Goal: Information Seeking & Learning: Learn about a topic

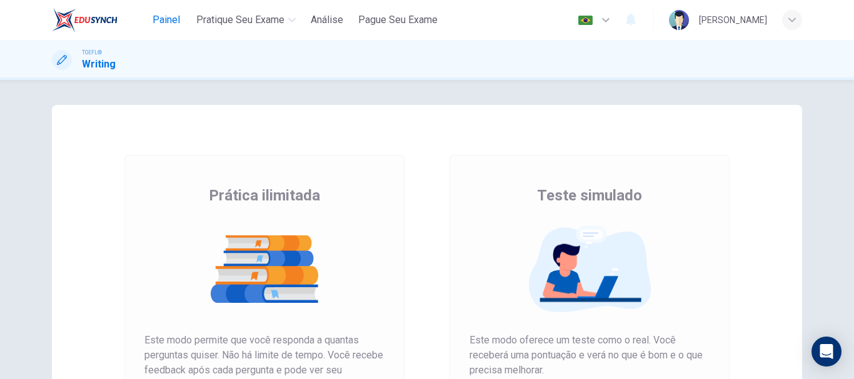
click at [172, 15] on span "Painel" at bounding box center [165, 19] width 27 height 15
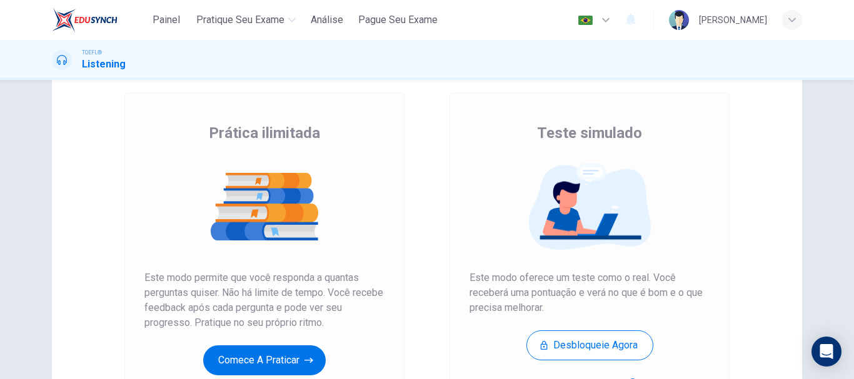
scroll to position [125, 0]
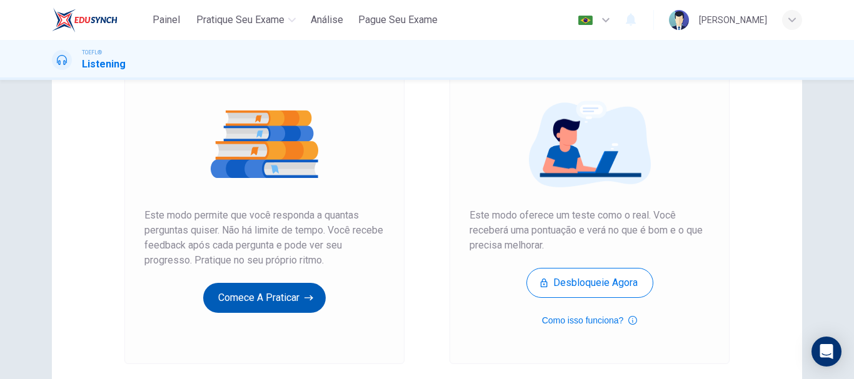
click at [253, 300] on button "Comece a praticar" at bounding box center [264, 298] width 122 height 30
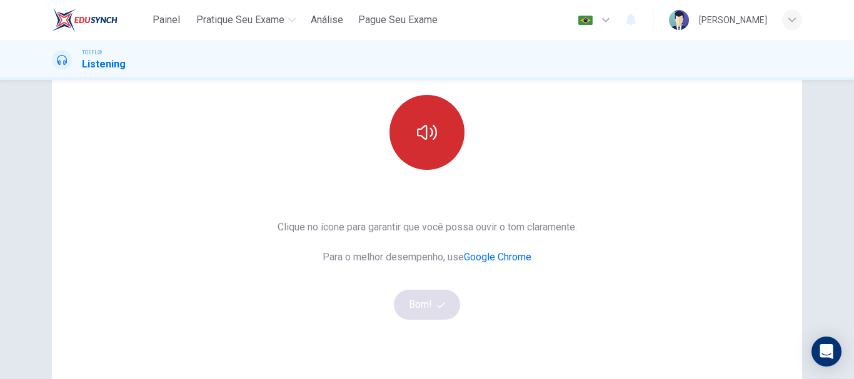
click at [406, 123] on button "button" at bounding box center [426, 132] width 75 height 75
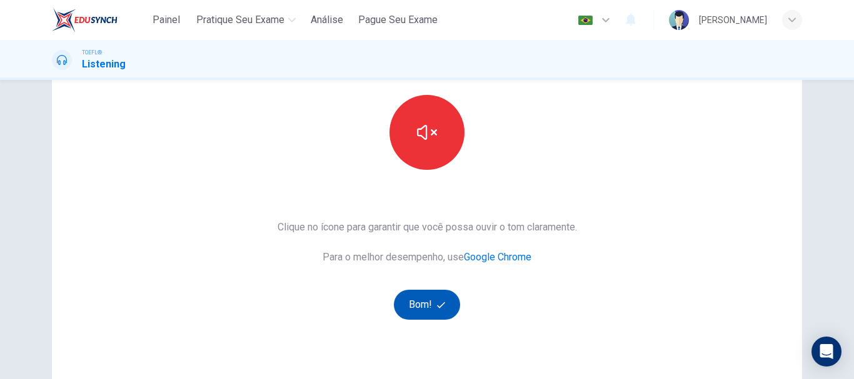
click at [442, 306] on span "button" at bounding box center [442, 305] width 11 height 8
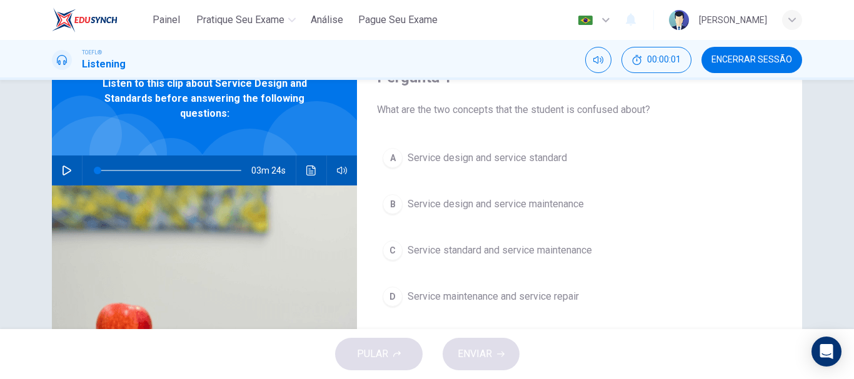
scroll to position [0, 0]
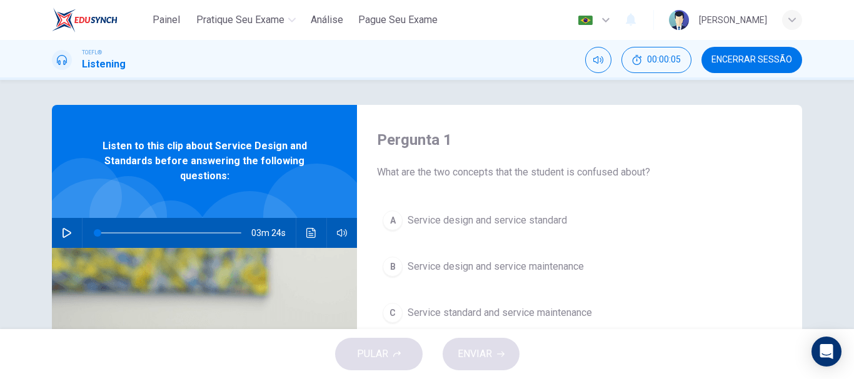
click at [67, 220] on button "button" at bounding box center [67, 233] width 20 height 30
type input "1"
click at [69, 237] on button "button" at bounding box center [67, 233] width 20 height 30
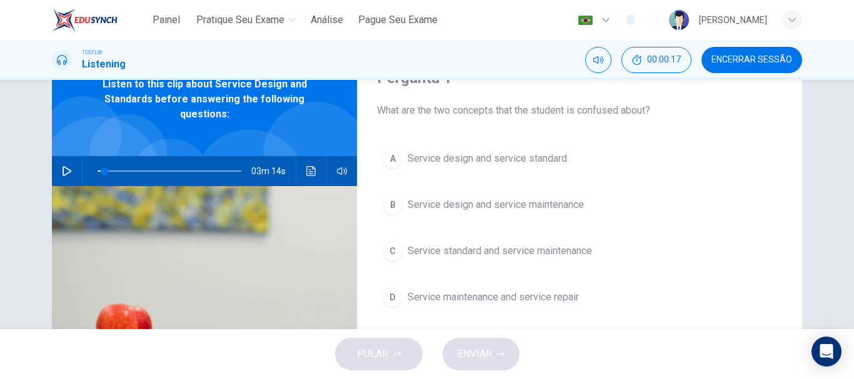
scroll to position [62, 0]
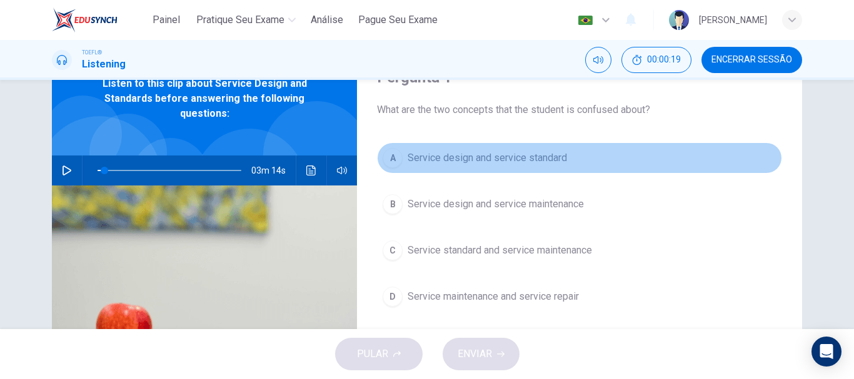
click at [432, 160] on span "Service design and service standard" at bounding box center [486, 158] width 159 height 15
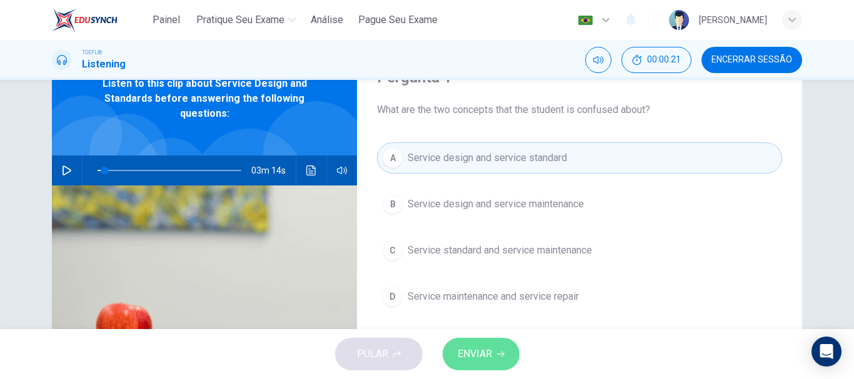
click at [484, 360] on span "ENVIAR" at bounding box center [474, 354] width 34 height 17
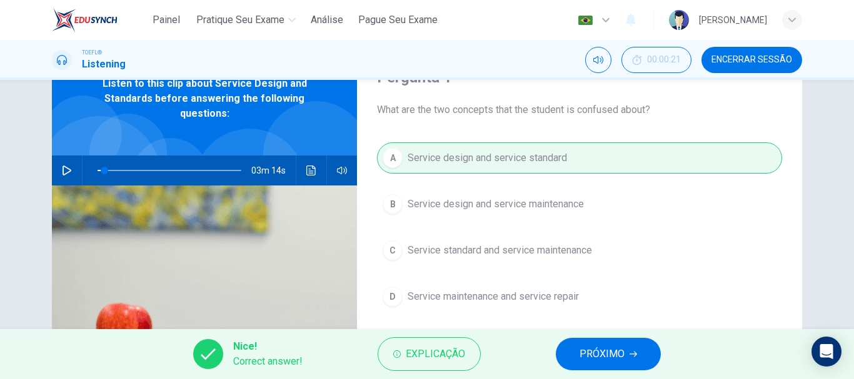
click at [578, 360] on button "PRÓXIMO" at bounding box center [607, 354] width 105 height 32
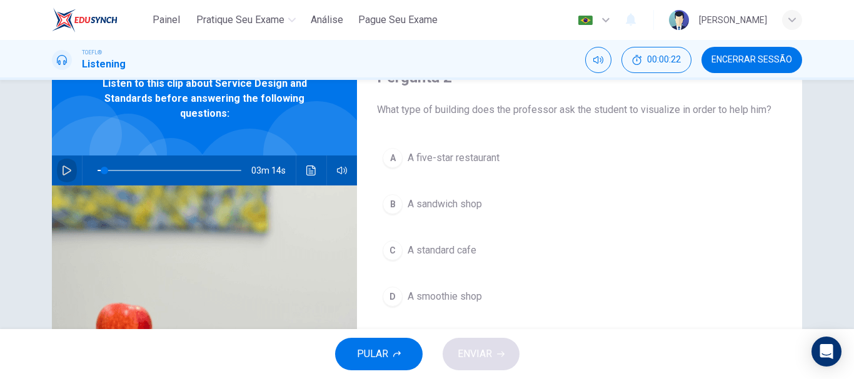
click at [57, 173] on button "button" at bounding box center [67, 171] width 20 height 30
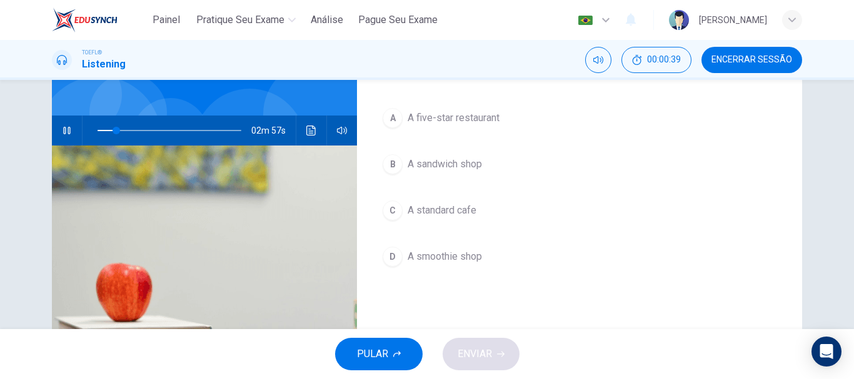
scroll to position [125, 0]
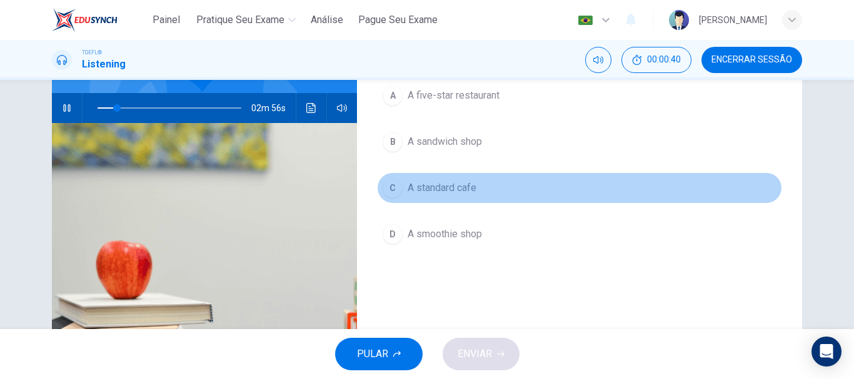
click at [386, 191] on div "C" at bounding box center [392, 188] width 20 height 20
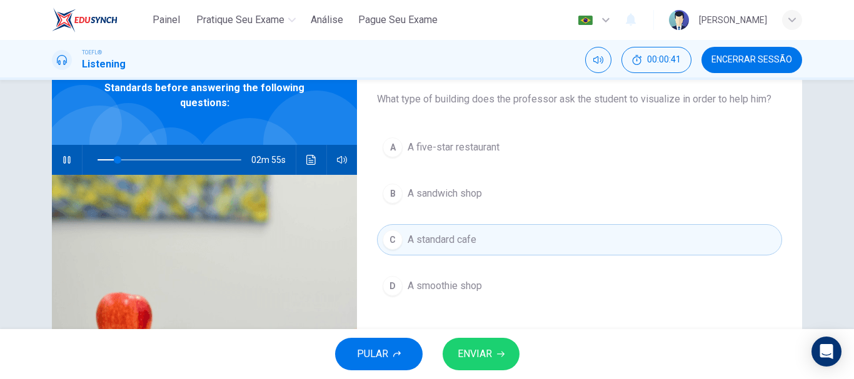
scroll to position [62, 0]
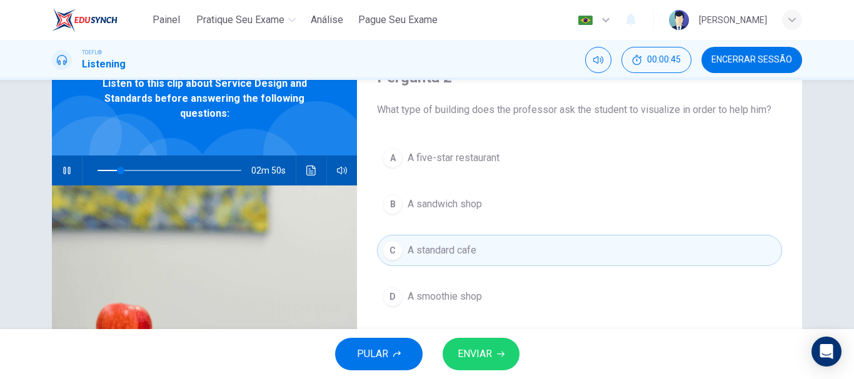
click at [62, 172] on icon "button" at bounding box center [67, 171] width 10 height 10
click at [504, 352] on icon "button" at bounding box center [500, 354] width 7 height 7
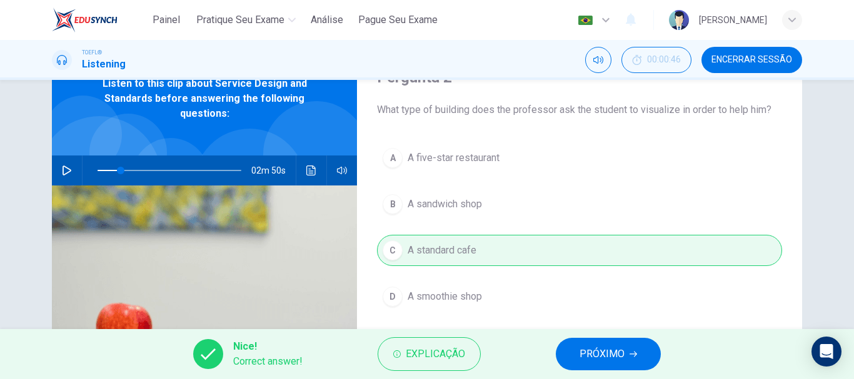
click at [594, 358] on span "PRÓXIMO" at bounding box center [601, 354] width 45 height 17
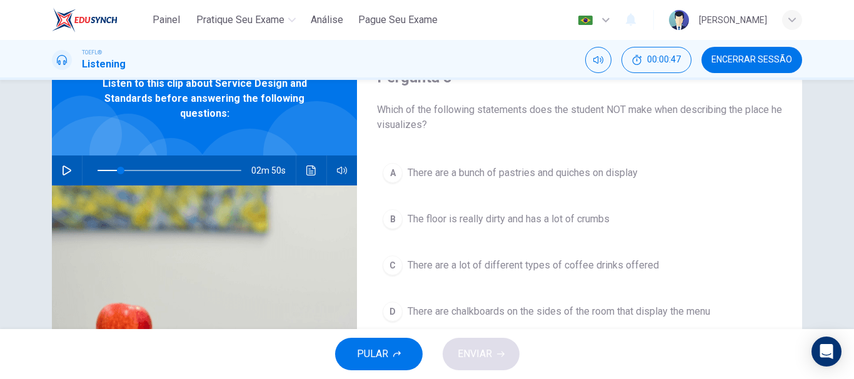
click at [68, 167] on icon "button" at bounding box center [67, 171] width 10 height 10
click at [64, 172] on icon "button" at bounding box center [67, 171] width 10 height 10
click at [64, 172] on icon "button" at bounding box center [66, 171] width 9 height 10
click at [113, 169] on span at bounding box center [115, 170] width 7 height 7
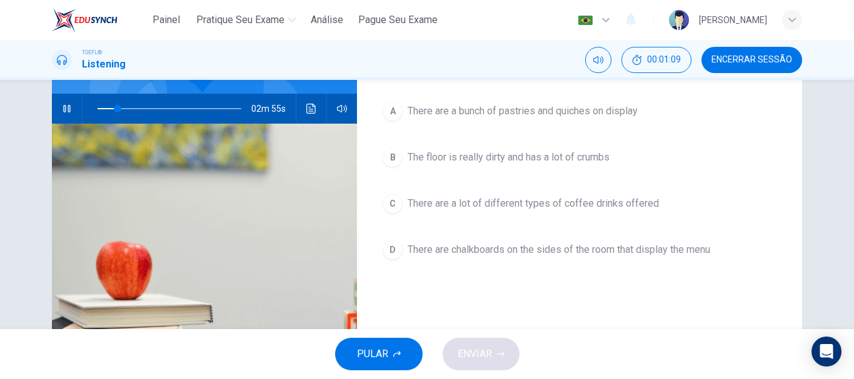
scroll to position [125, 0]
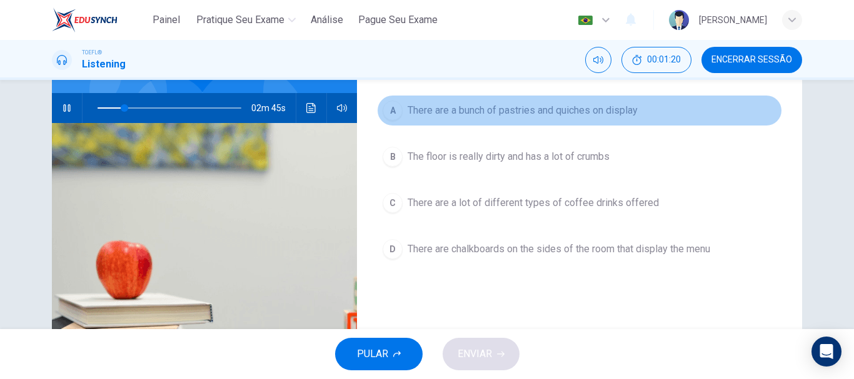
click at [387, 114] on div "A" at bounding box center [392, 111] width 20 height 20
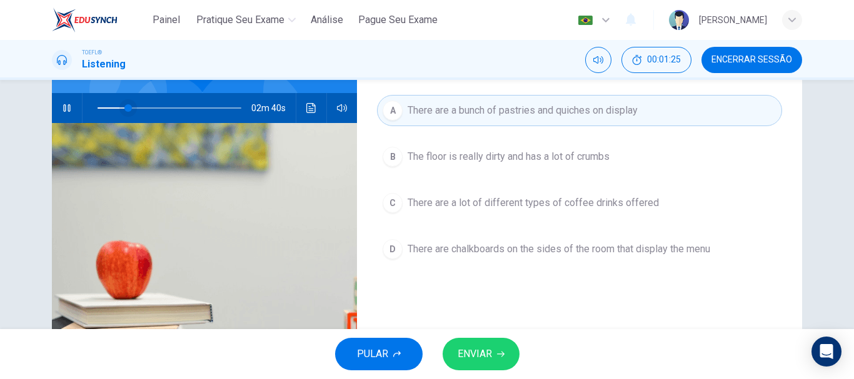
click at [124, 107] on span at bounding box center [127, 107] width 7 height 7
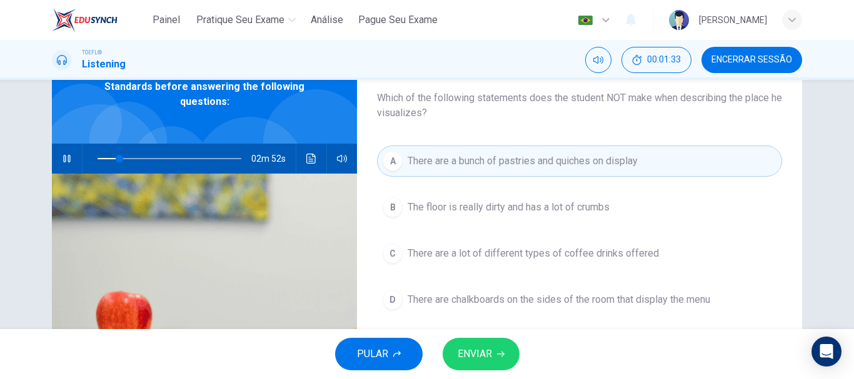
scroll to position [62, 0]
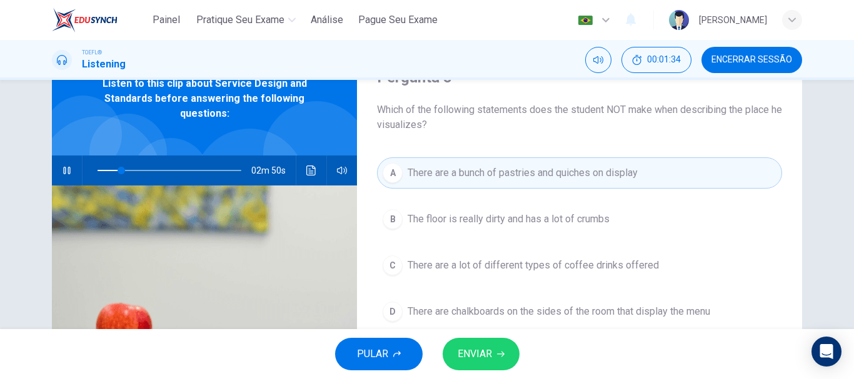
click at [394, 224] on div "B" at bounding box center [392, 219] width 20 height 20
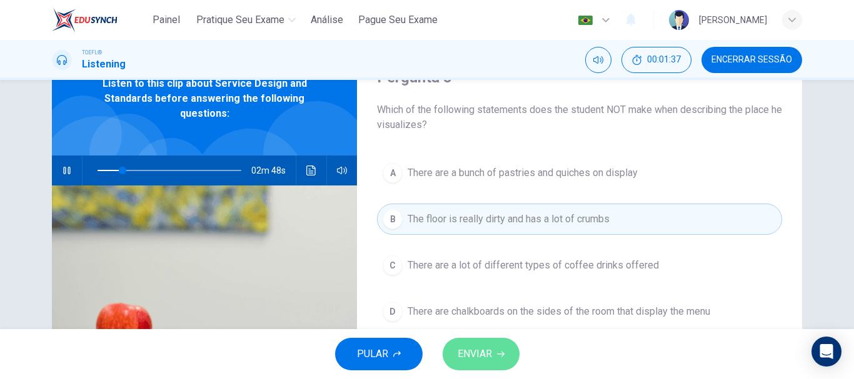
click at [495, 357] on button "ENVIAR" at bounding box center [480, 354] width 77 height 32
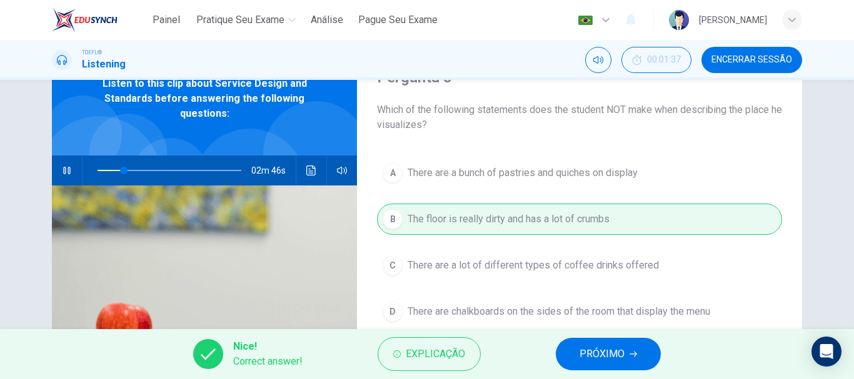
click at [63, 167] on icon "button" at bounding box center [67, 171] width 10 height 10
click at [634, 352] on icon "button" at bounding box center [632, 354] width 7 height 7
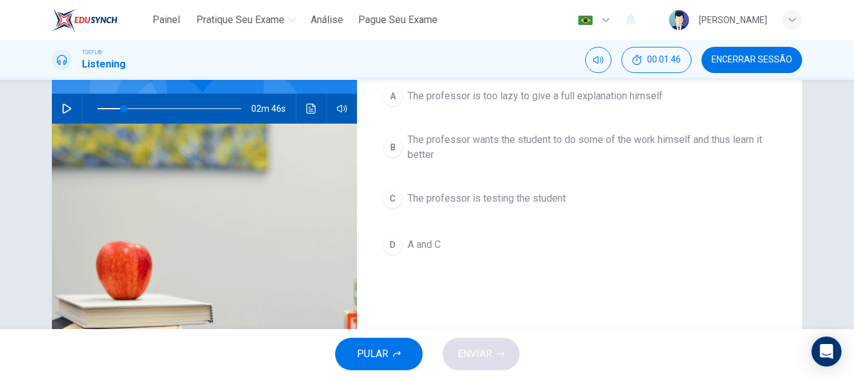
scroll to position [125, 0]
click at [120, 108] on span at bounding box center [123, 107] width 7 height 7
click at [67, 109] on icon "button" at bounding box center [66, 108] width 9 height 10
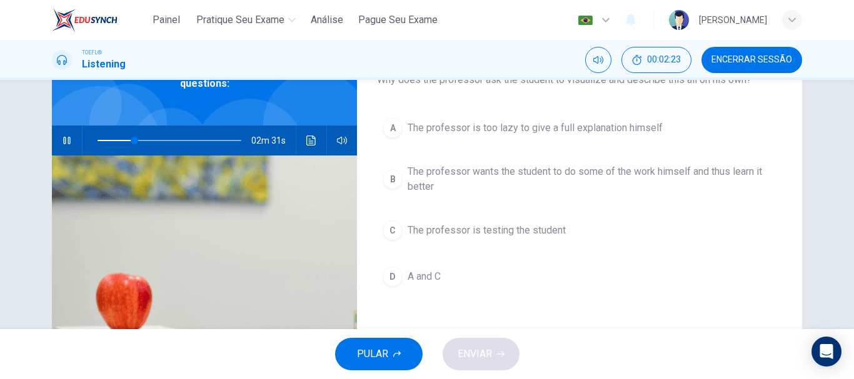
scroll to position [62, 0]
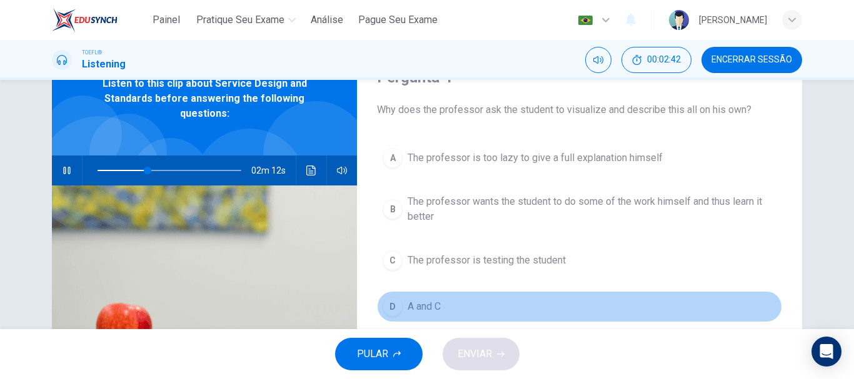
click at [398, 307] on div "D" at bounding box center [392, 307] width 20 height 20
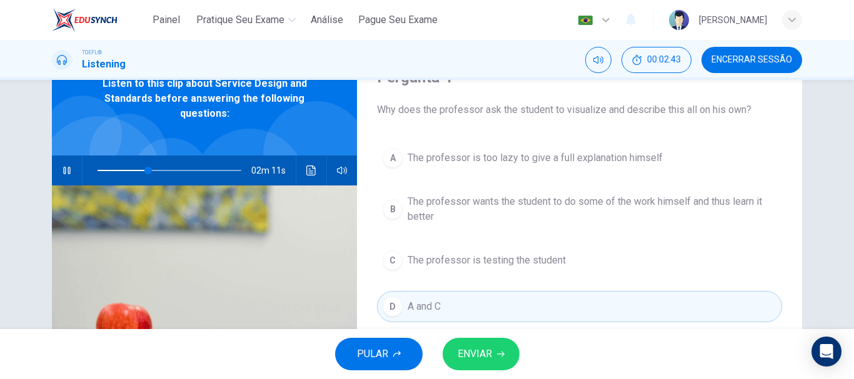
click at [484, 351] on span "ENVIAR" at bounding box center [474, 354] width 34 height 17
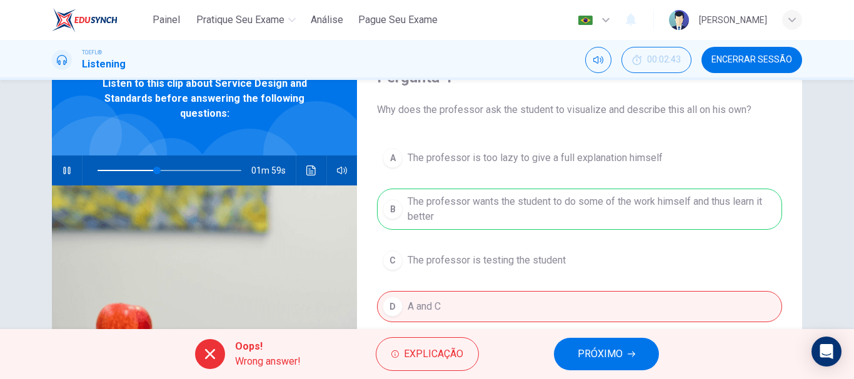
type input "42"
click at [586, 363] on button "PRÓXIMO" at bounding box center [606, 354] width 105 height 32
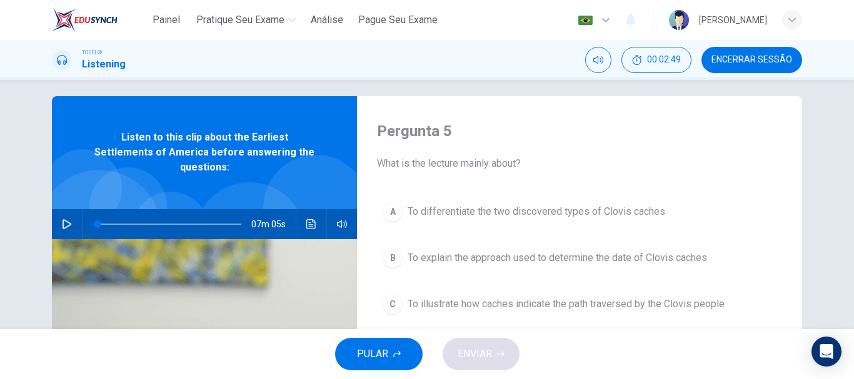
scroll to position [0, 0]
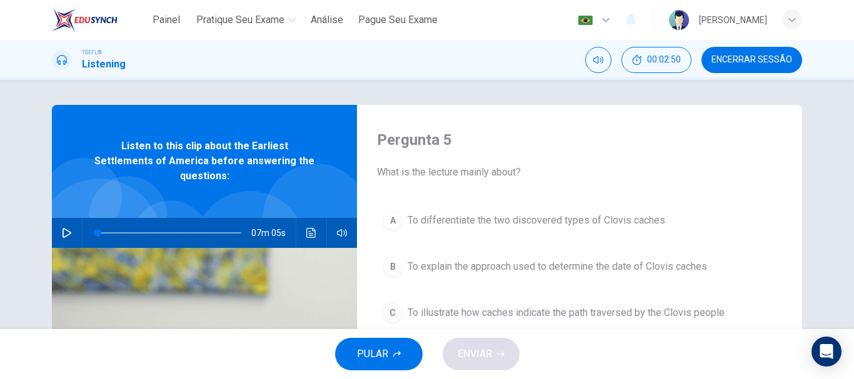
click at [63, 228] on button "button" at bounding box center [67, 233] width 20 height 30
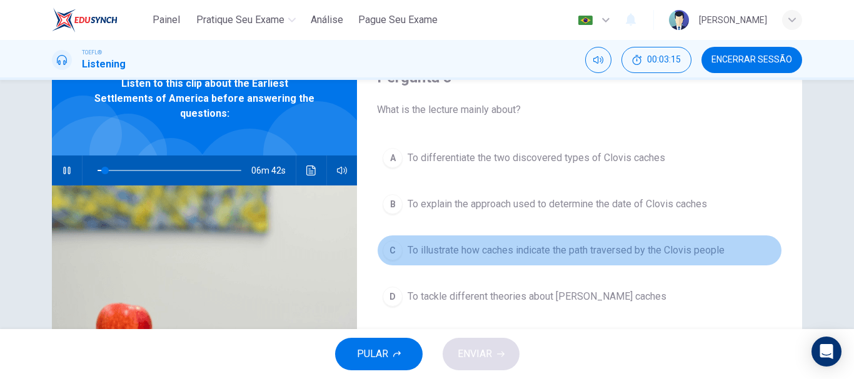
click at [397, 256] on div "C" at bounding box center [392, 251] width 20 height 20
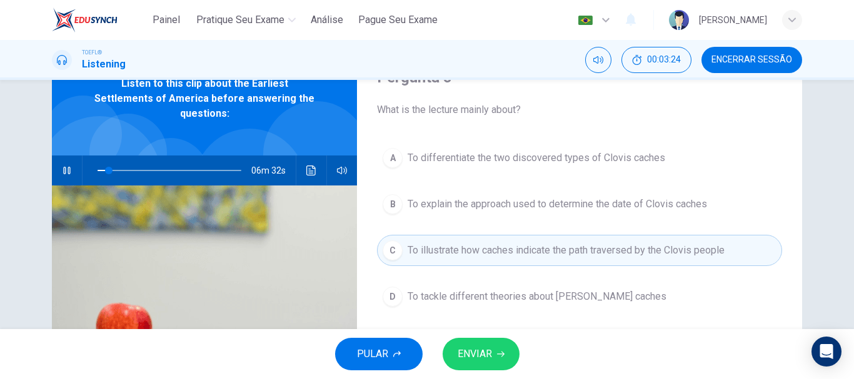
click at [458, 360] on span "ENVIAR" at bounding box center [474, 354] width 34 height 17
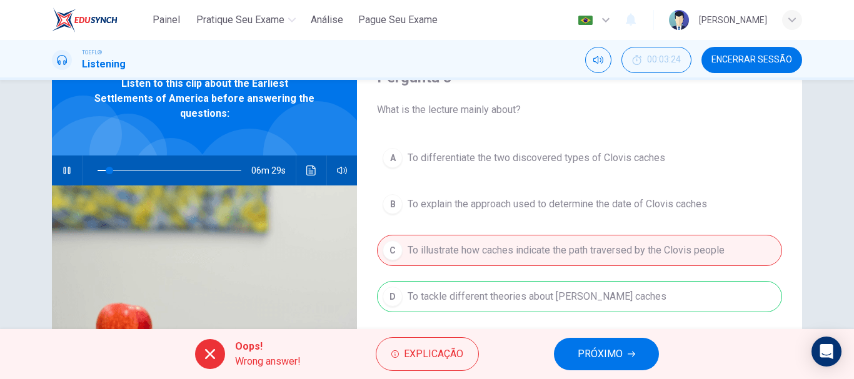
click at [609, 356] on span "PRÓXIMO" at bounding box center [599, 354] width 45 height 17
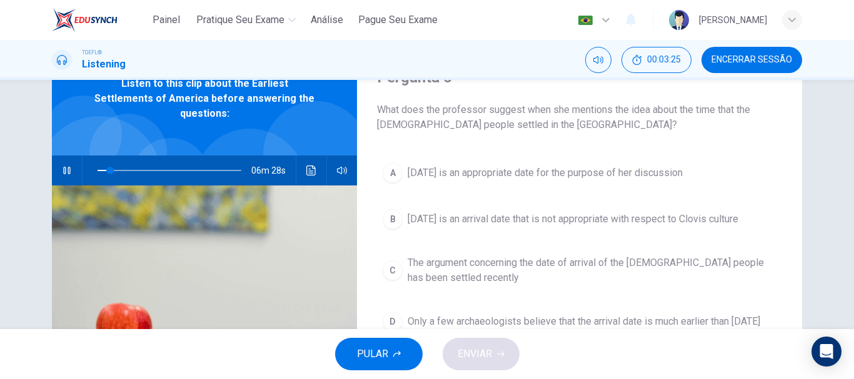
scroll to position [0, 0]
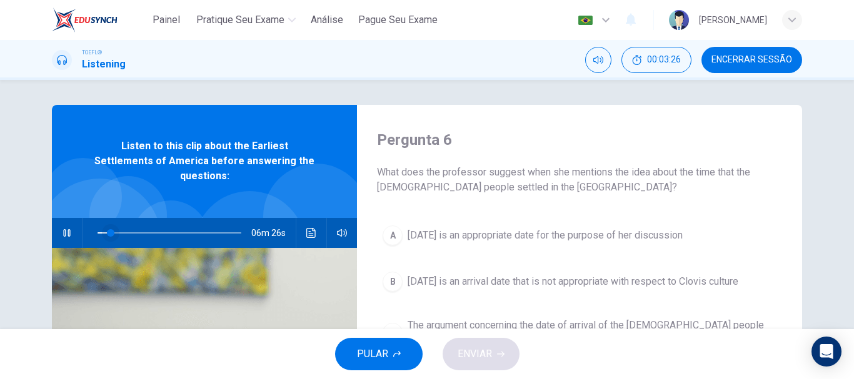
click at [107, 229] on span at bounding box center [110, 232] width 7 height 7
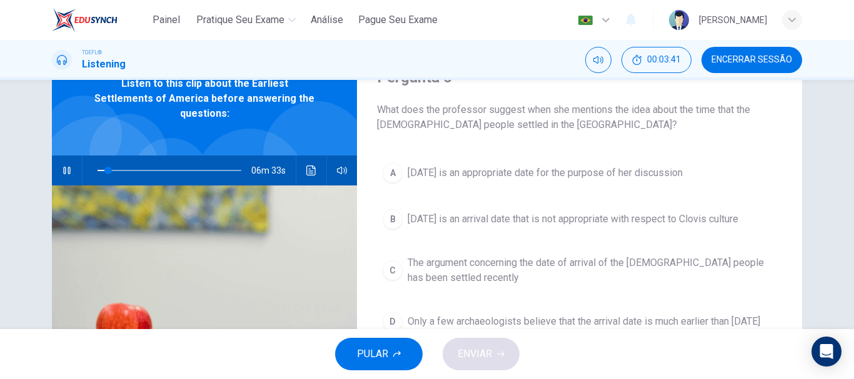
scroll to position [125, 0]
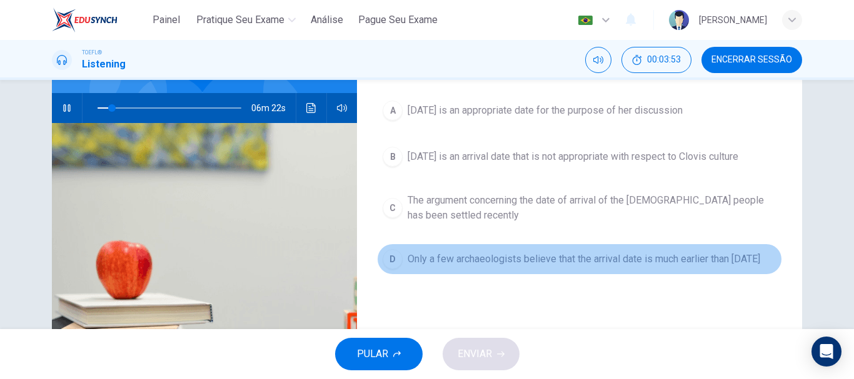
click at [389, 269] on div "D" at bounding box center [392, 259] width 20 height 20
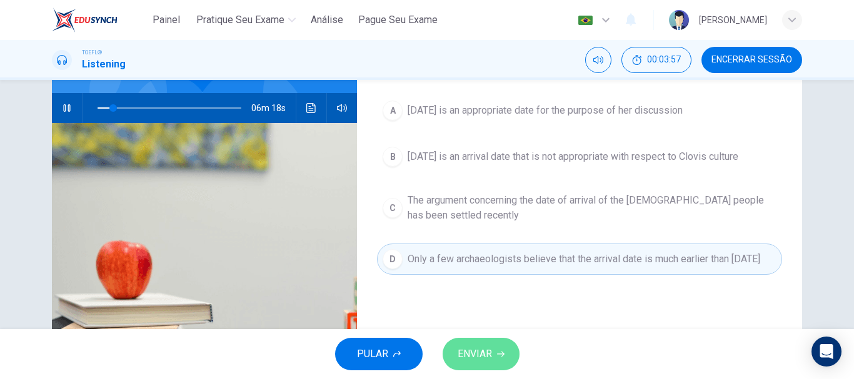
click at [488, 347] on span "ENVIAR" at bounding box center [474, 354] width 34 height 17
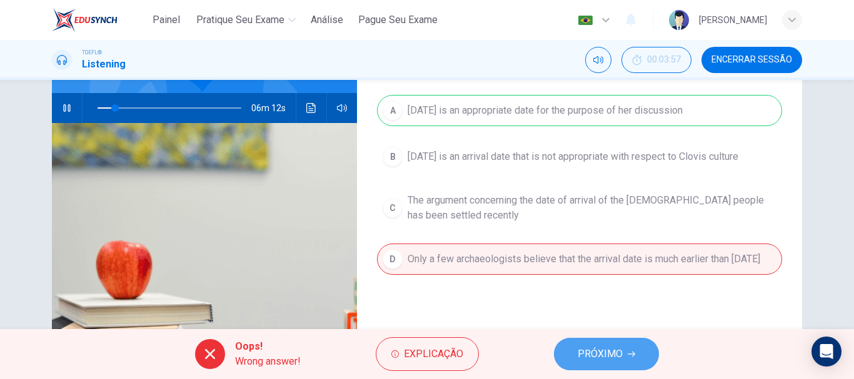
click at [598, 342] on button "PRÓXIMO" at bounding box center [606, 354] width 105 height 32
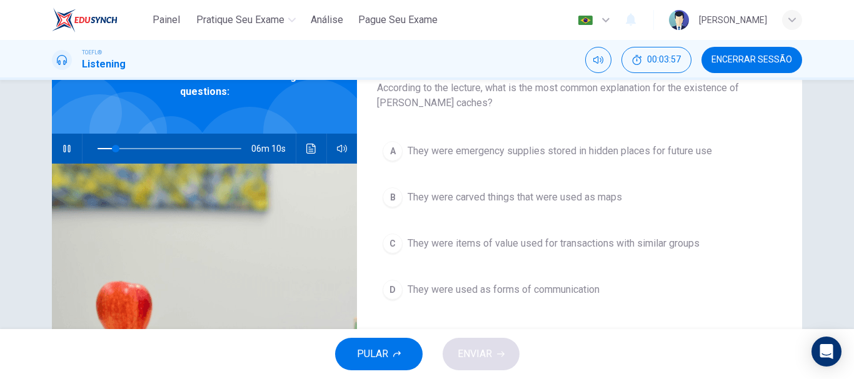
scroll to position [62, 0]
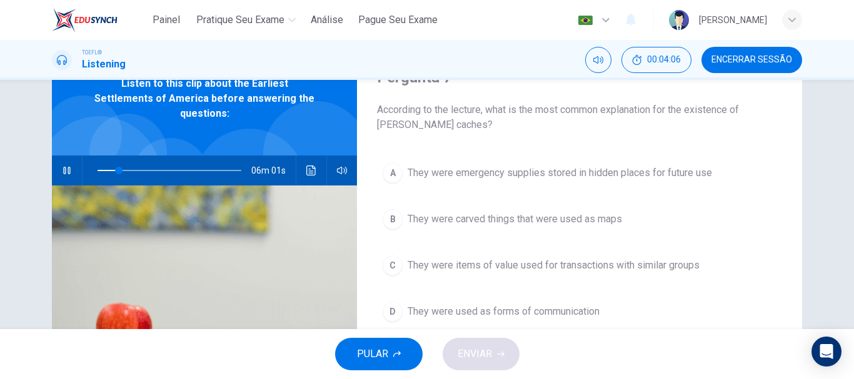
click at [391, 217] on div "B" at bounding box center [392, 219] width 20 height 20
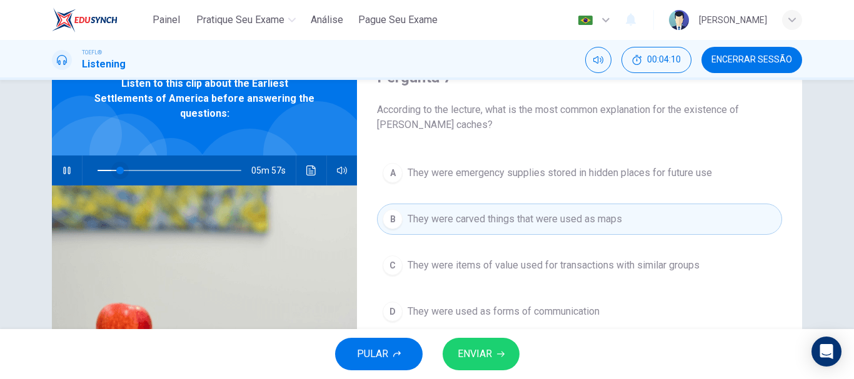
click at [116, 167] on span at bounding box center [119, 170] width 7 height 7
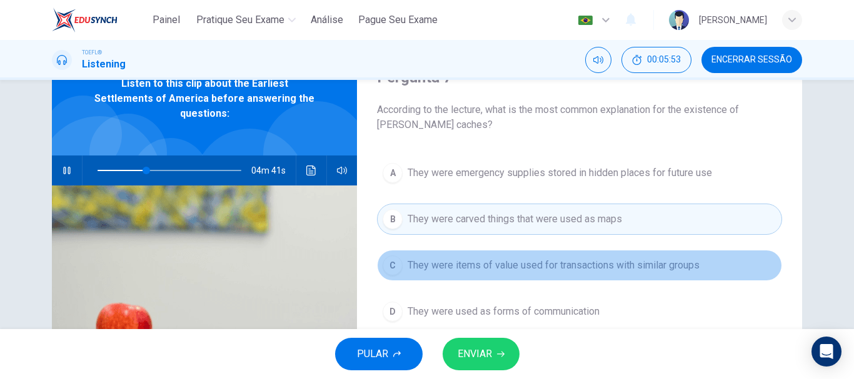
click at [655, 266] on span "They were items of value used for transactions with similar groups" at bounding box center [553, 265] width 292 height 15
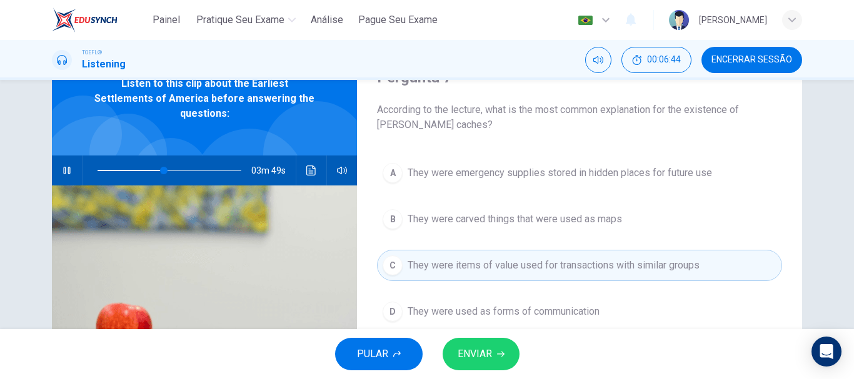
scroll to position [125, 0]
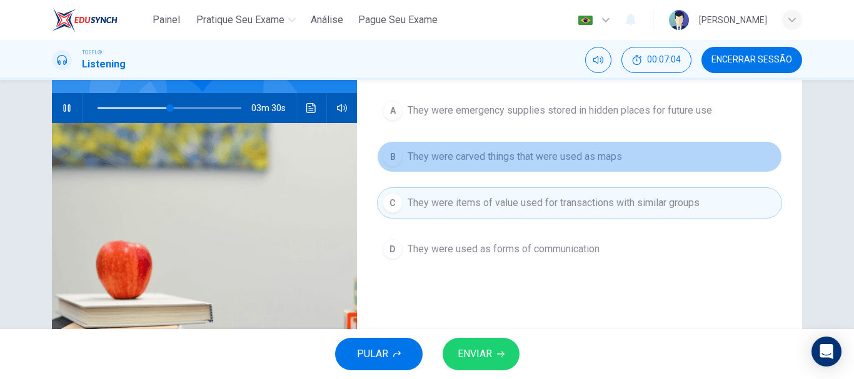
click at [567, 157] on span "They were carved things that were used as maps" at bounding box center [514, 156] width 214 height 15
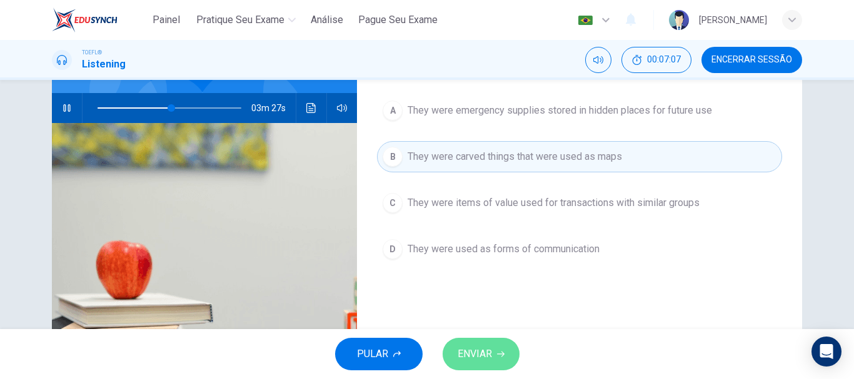
click at [489, 361] on span "ENVIAR" at bounding box center [474, 354] width 34 height 17
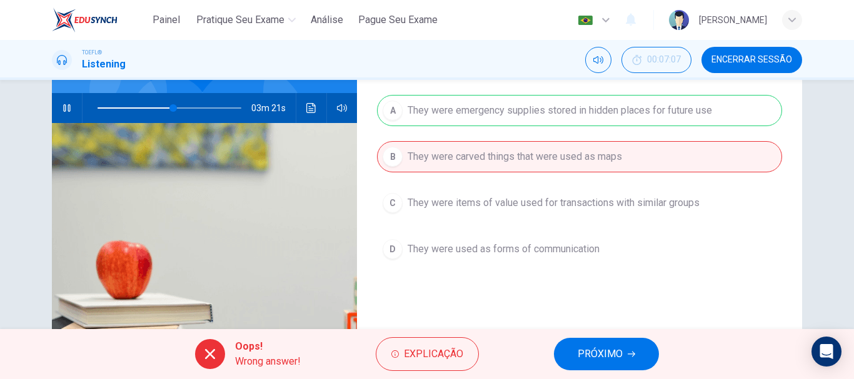
click at [614, 361] on span "PRÓXIMO" at bounding box center [599, 354] width 45 height 17
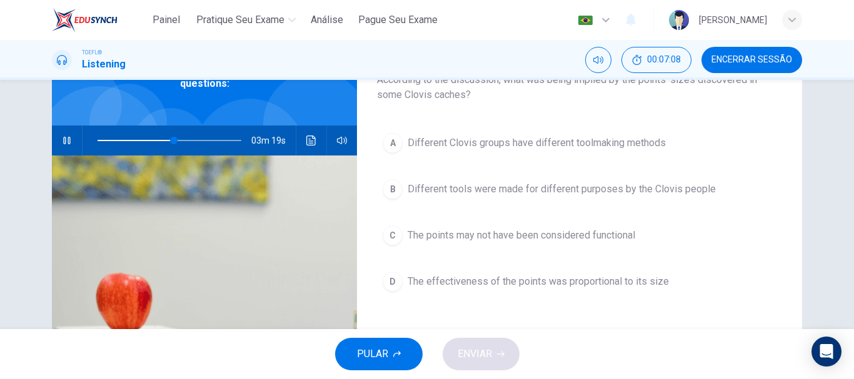
scroll to position [62, 0]
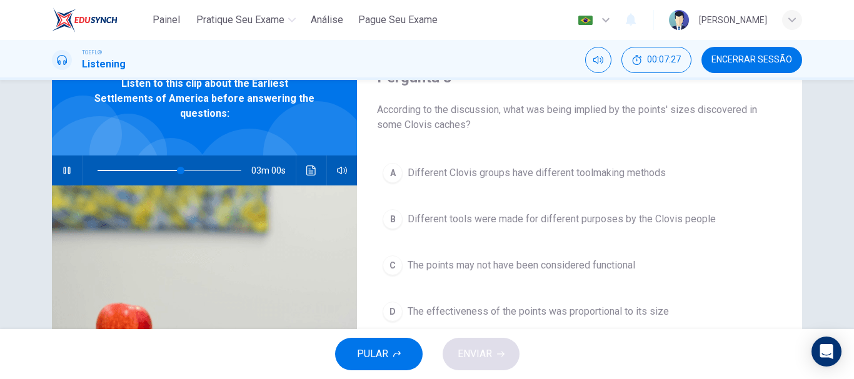
click at [393, 227] on div "B" at bounding box center [392, 219] width 20 height 20
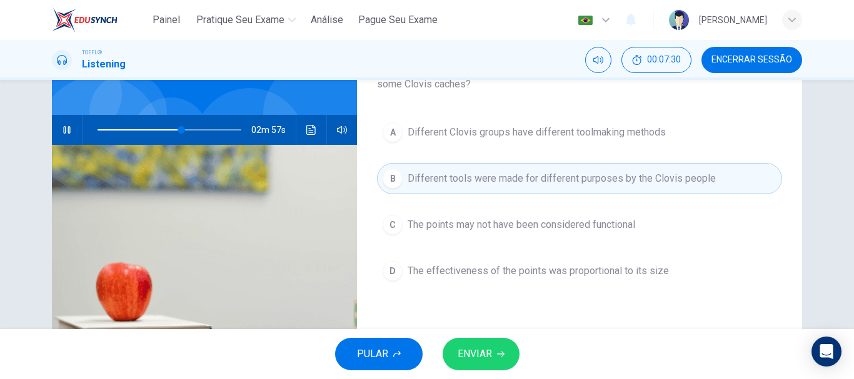
scroll to position [125, 0]
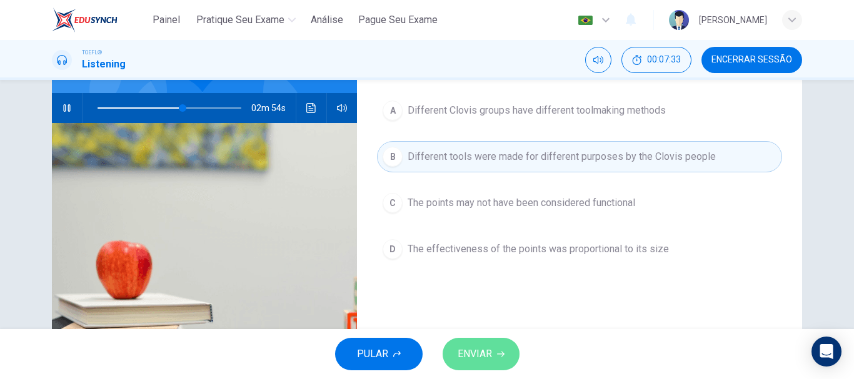
click at [501, 356] on icon "button" at bounding box center [500, 354] width 7 height 7
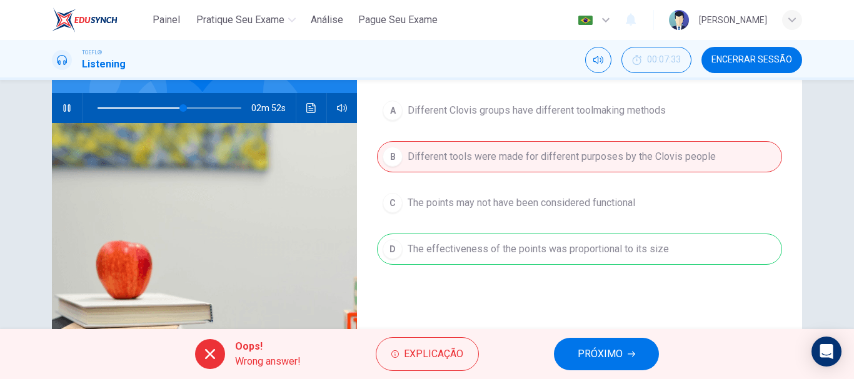
type input "60"
click at [602, 354] on span "PRÓXIMO" at bounding box center [599, 354] width 45 height 17
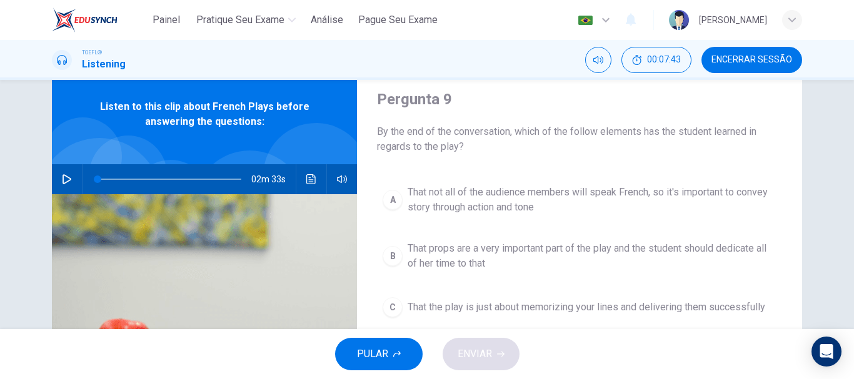
scroll to position [62, 0]
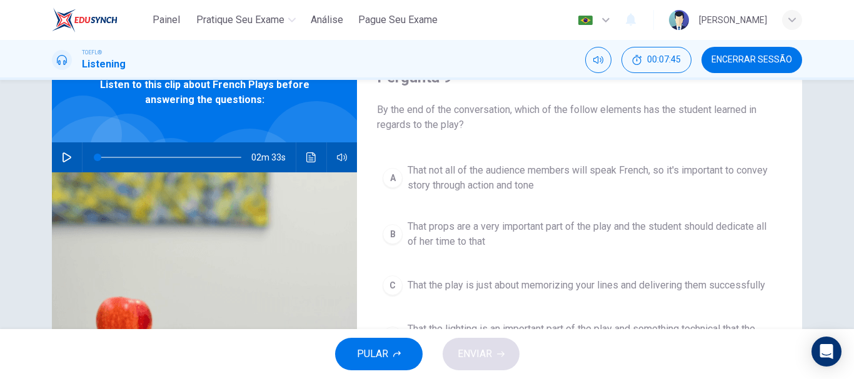
click at [62, 160] on icon "button" at bounding box center [66, 157] width 9 height 10
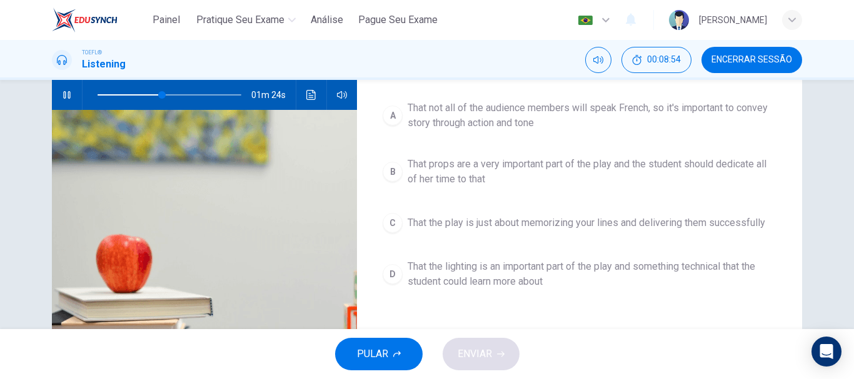
click at [58, 97] on button "button" at bounding box center [67, 95] width 20 height 30
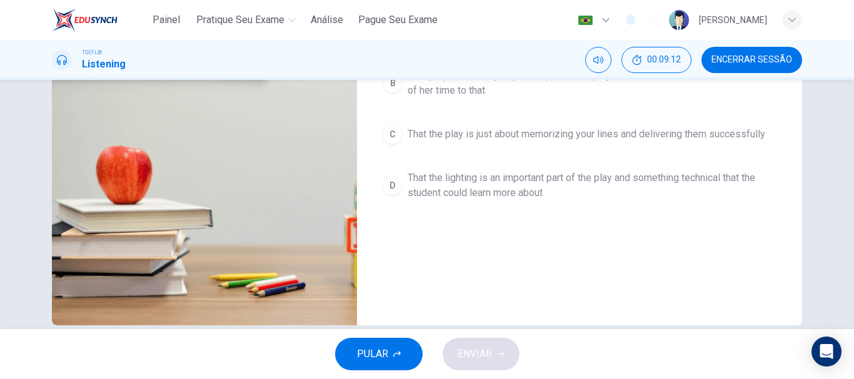
scroll to position [235, 0]
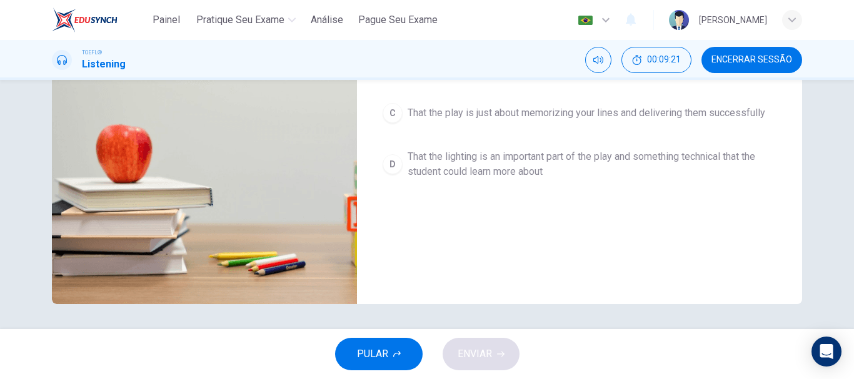
click at [459, 170] on span "That the lighting is an important part of the play and something technical that…" at bounding box center [591, 164] width 369 height 30
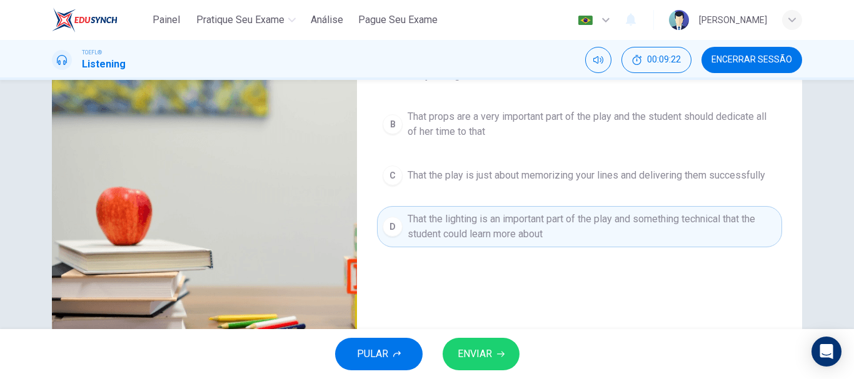
scroll to position [110, 0]
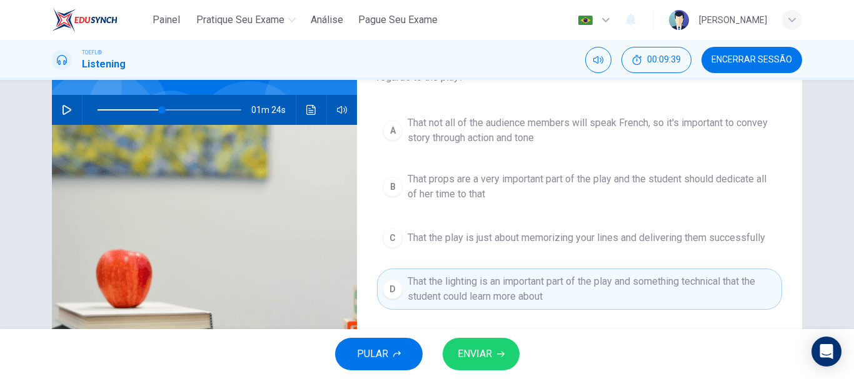
click at [496, 361] on button "ENVIAR" at bounding box center [480, 354] width 77 height 32
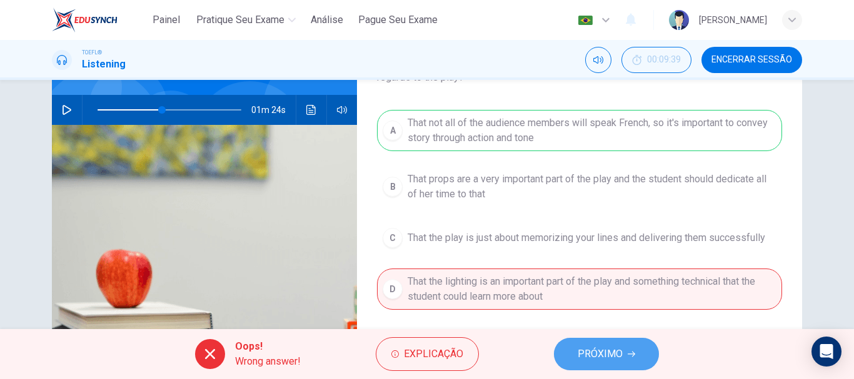
click at [630, 359] on button "PRÓXIMO" at bounding box center [606, 354] width 105 height 32
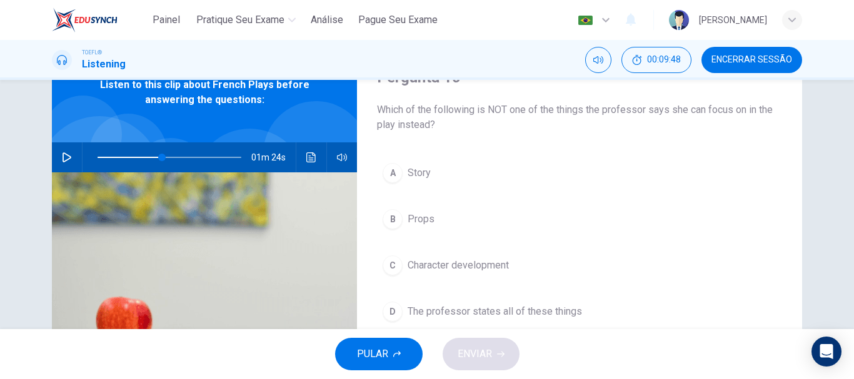
scroll to position [125, 0]
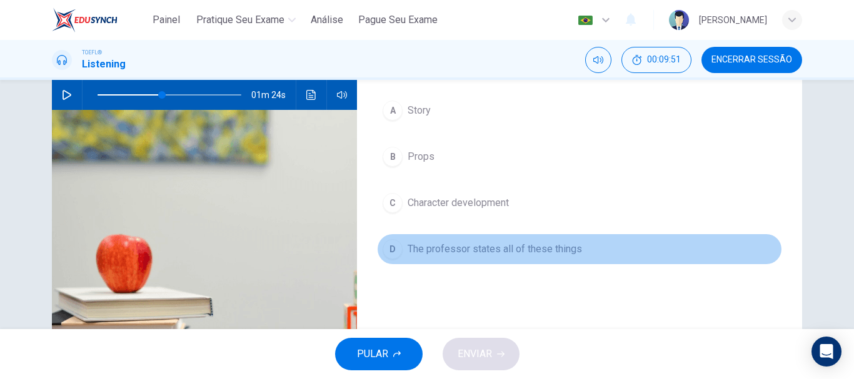
click at [428, 252] on span "The professor states all of these things" at bounding box center [494, 249] width 174 height 15
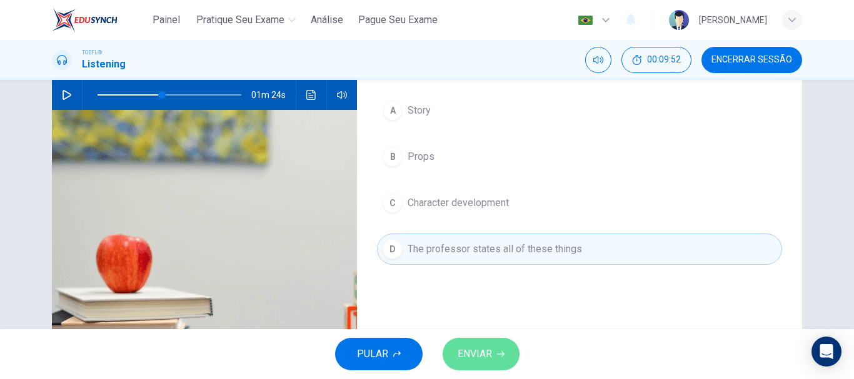
click at [492, 356] on button "ENVIAR" at bounding box center [480, 354] width 77 height 32
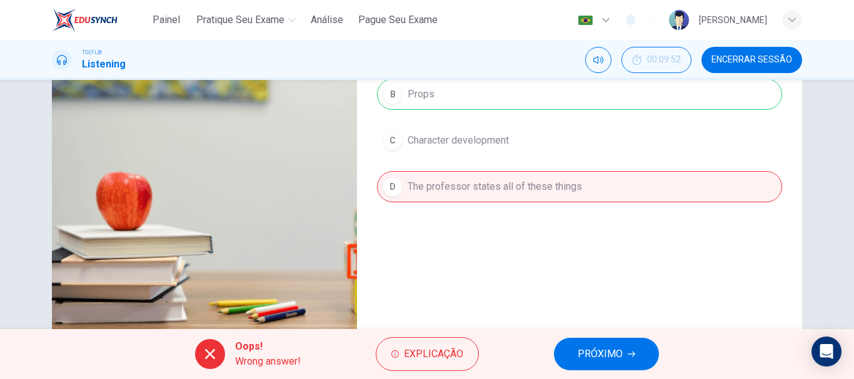
click at [609, 360] on span "PRÓXIMO" at bounding box center [599, 354] width 45 height 17
type input "45"
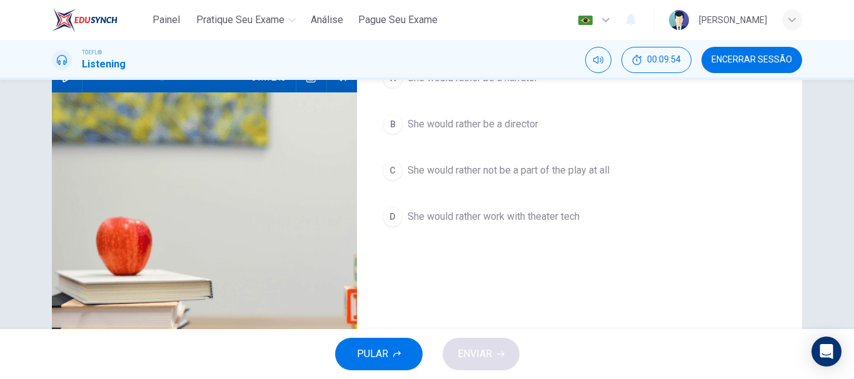
scroll to position [110, 0]
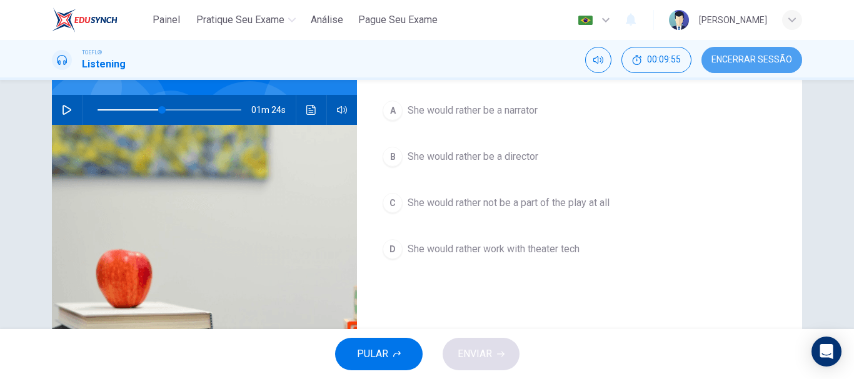
click at [739, 49] on button "Encerrar Sessão" at bounding box center [751, 60] width 101 height 26
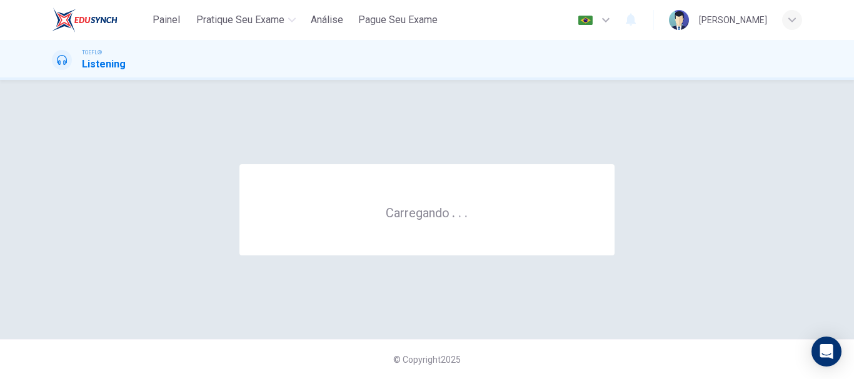
scroll to position [0, 0]
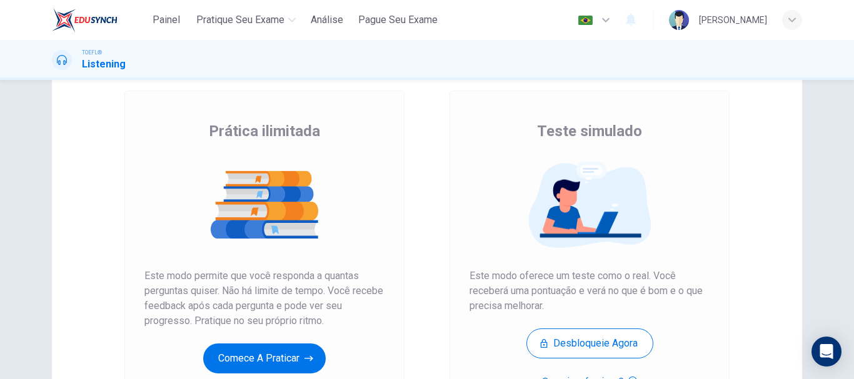
scroll to position [125, 0]
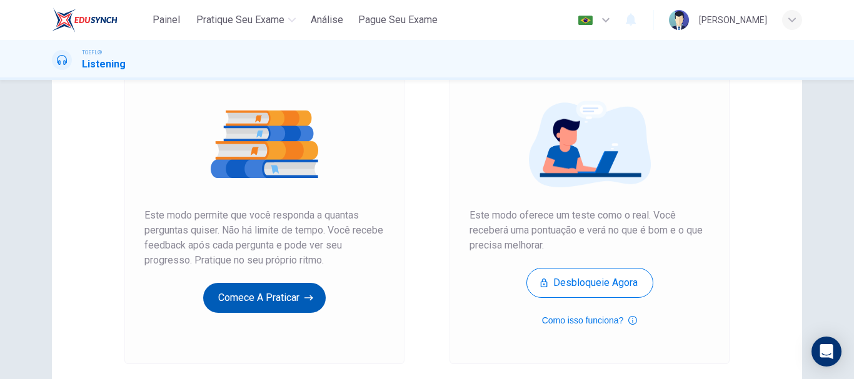
click at [224, 292] on button "Comece a praticar" at bounding box center [264, 298] width 122 height 30
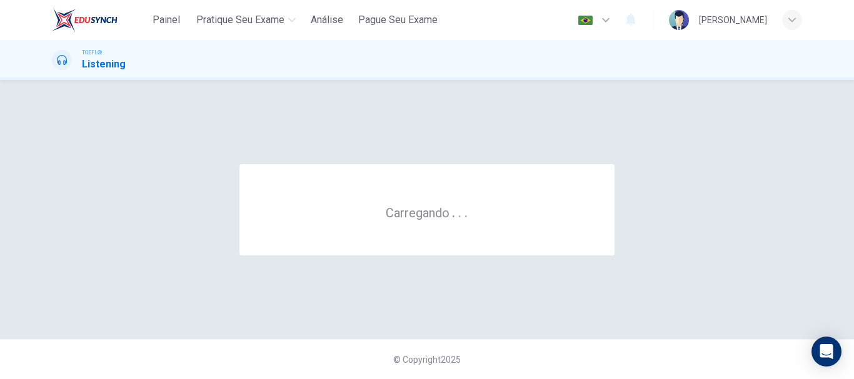
scroll to position [0, 0]
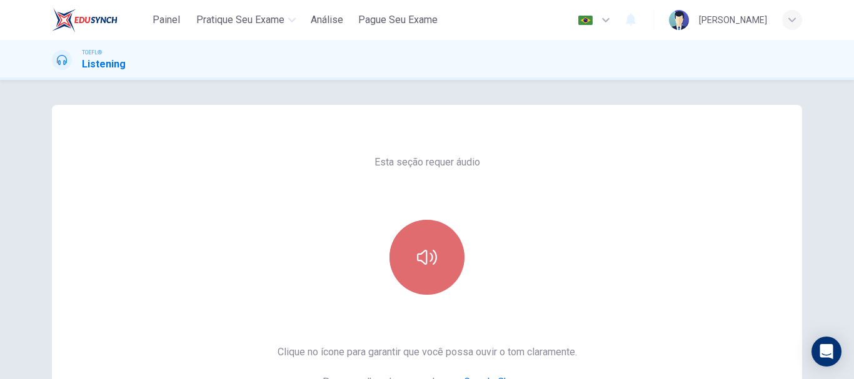
click at [459, 268] on button "button" at bounding box center [426, 257] width 75 height 75
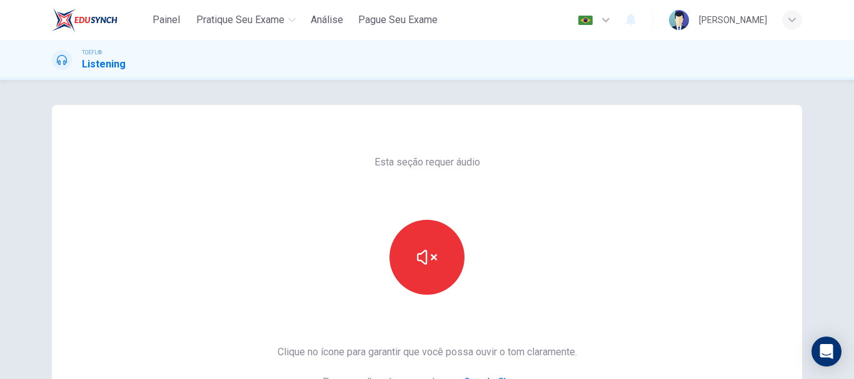
scroll to position [125, 0]
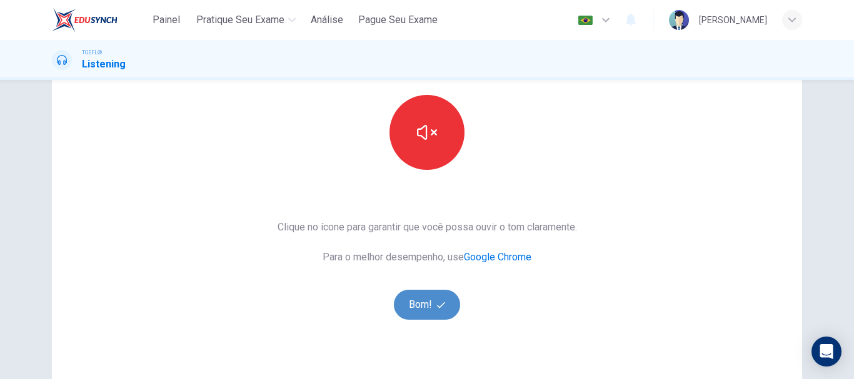
click at [410, 308] on button "Bom!" at bounding box center [427, 305] width 67 height 30
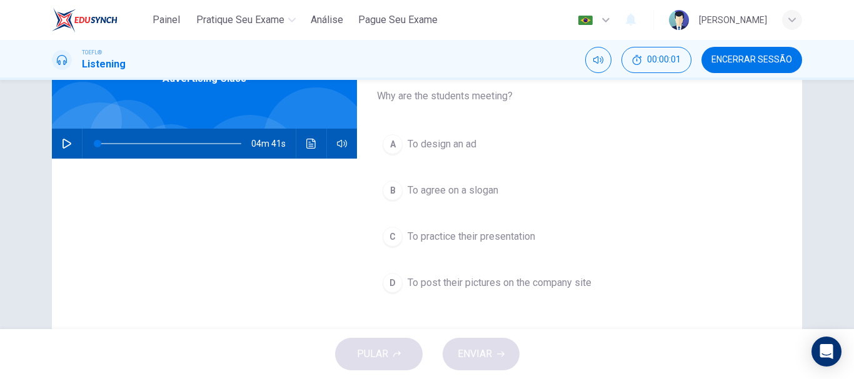
scroll to position [0, 0]
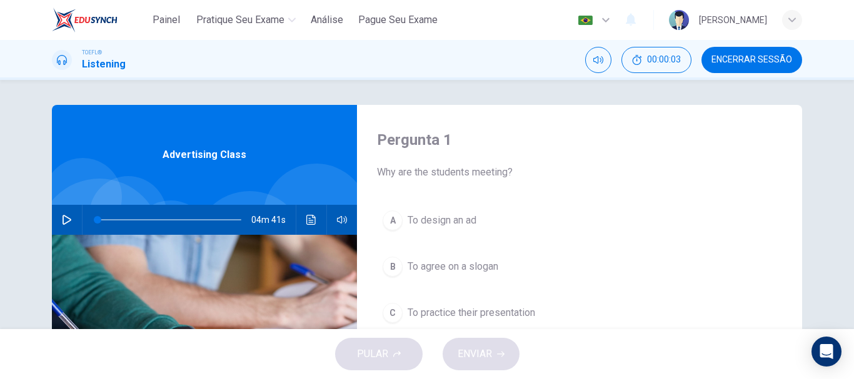
click at [62, 219] on icon "button" at bounding box center [67, 220] width 10 height 10
click at [96, 221] on span at bounding box center [98, 219] width 7 height 7
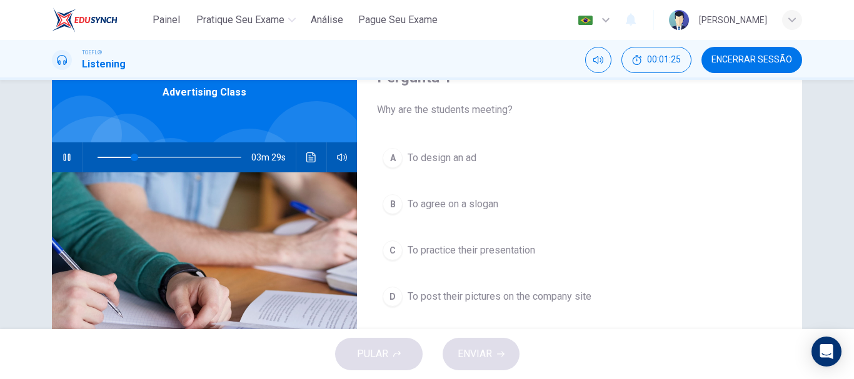
click at [553, 293] on span "To post their pictures on the company site" at bounding box center [499, 296] width 184 height 15
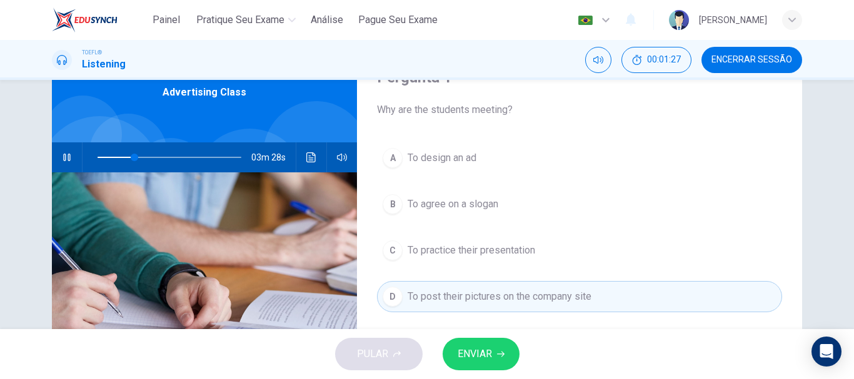
click at [505, 345] on button "ENVIAR" at bounding box center [480, 354] width 77 height 32
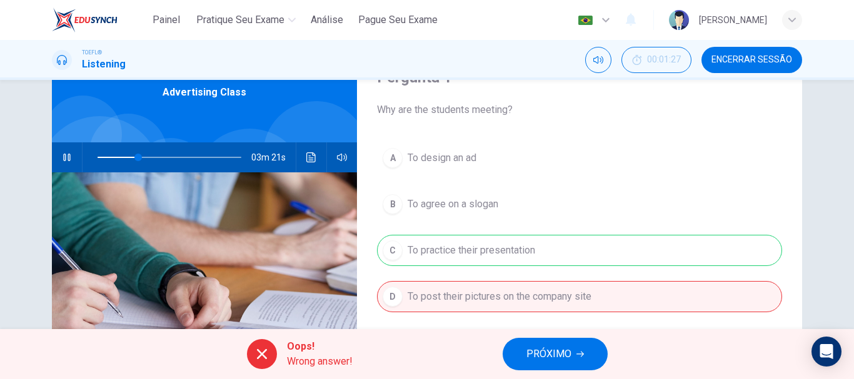
click at [578, 351] on icon "button" at bounding box center [579, 354] width 7 height 7
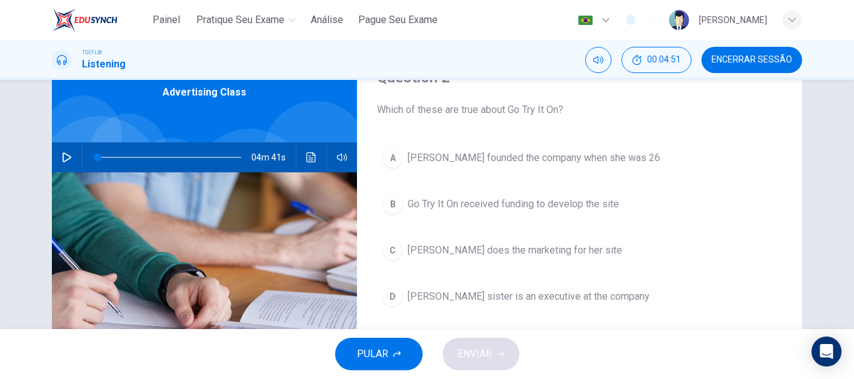
click at [62, 157] on icon "button" at bounding box center [67, 157] width 10 height 10
click at [57, 157] on button "button" at bounding box center [67, 157] width 20 height 30
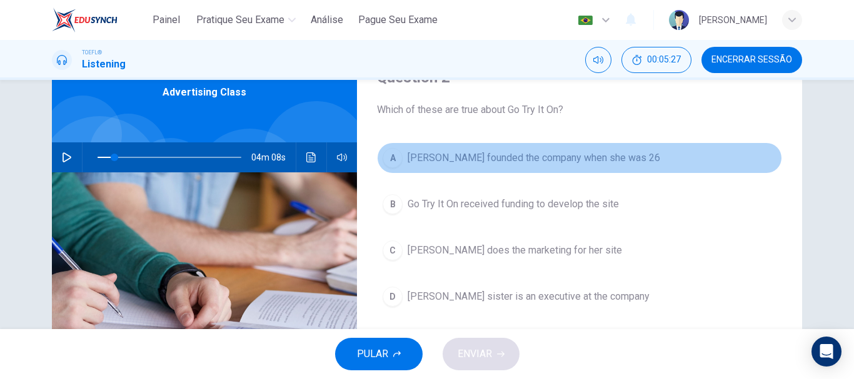
click at [387, 157] on div "A" at bounding box center [392, 158] width 20 height 20
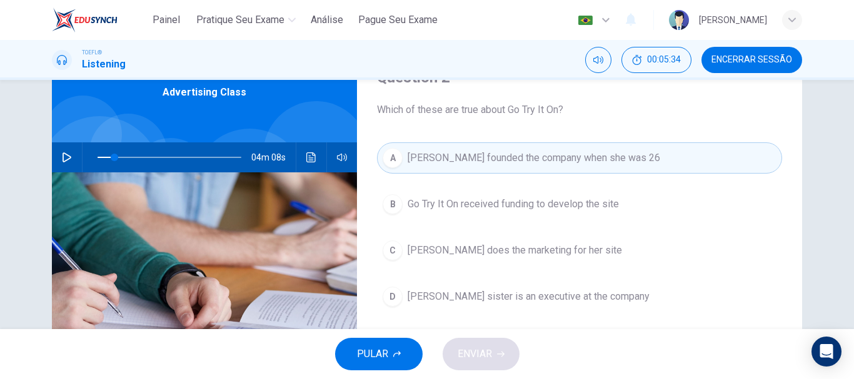
drag, startPoint x: 384, startPoint y: 347, endPoint x: 565, endPoint y: 369, distance: 182.6
click at [565, 369] on div "PULAR ENVIAR" at bounding box center [427, 354] width 854 height 50
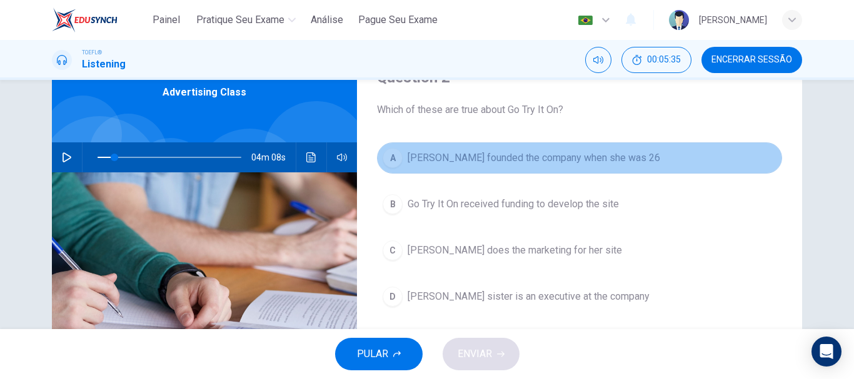
click at [524, 163] on span "Marissa Evans founded the company when she was 26" at bounding box center [533, 158] width 252 height 15
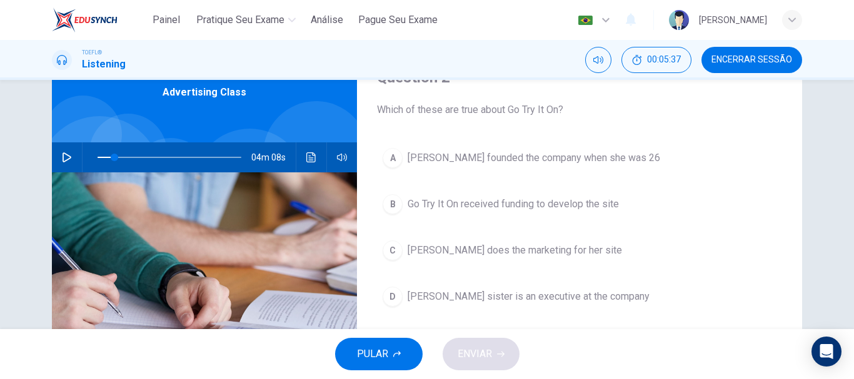
click at [490, 356] on div "PULAR ENVIAR" at bounding box center [427, 354] width 854 height 50
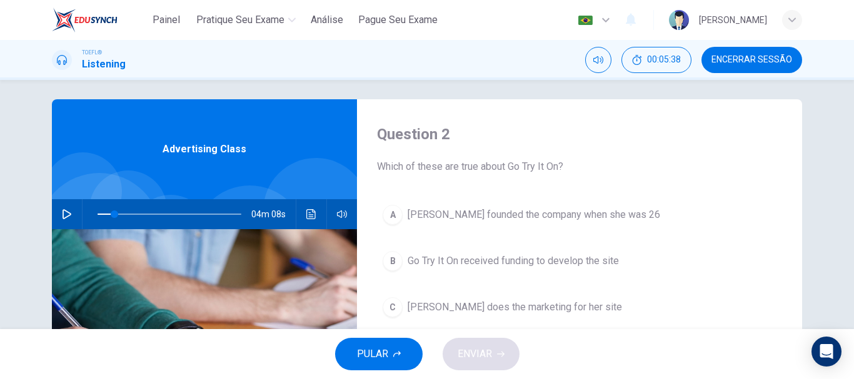
scroll to position [0, 0]
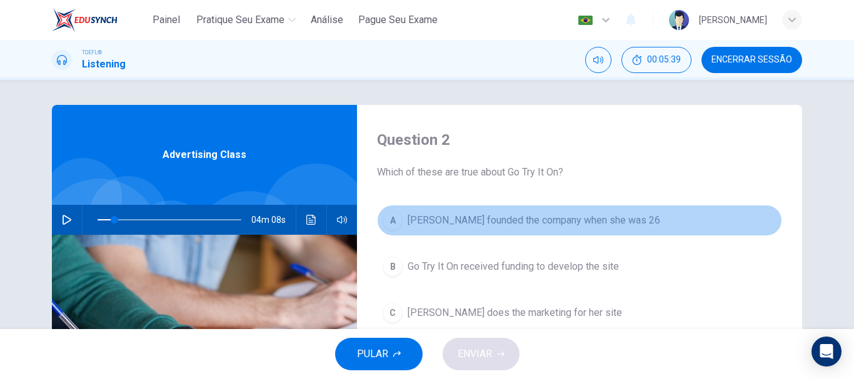
click at [388, 216] on div "A" at bounding box center [392, 221] width 20 height 20
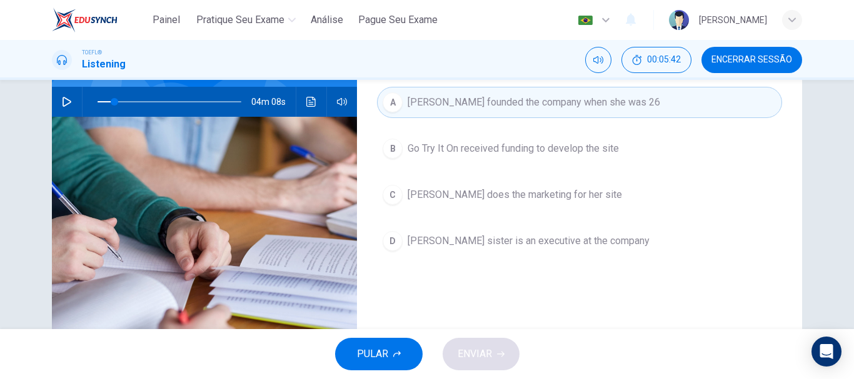
scroll to position [125, 0]
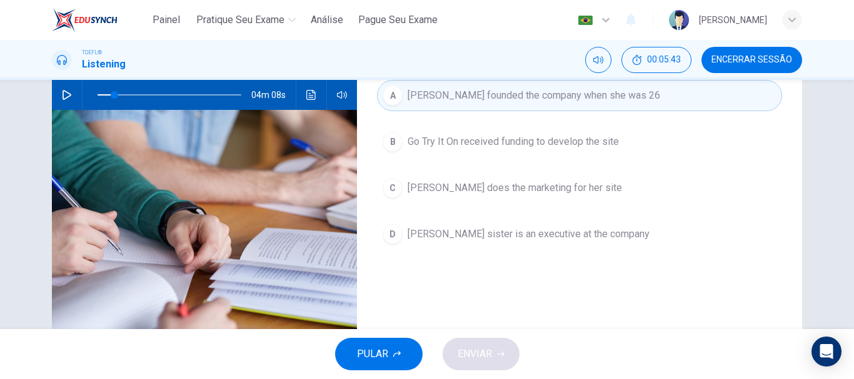
click at [499, 351] on div "PULAR ENVIAR" at bounding box center [427, 354] width 854 height 50
click at [68, 96] on icon "button" at bounding box center [67, 95] width 10 height 10
click at [127, 93] on span at bounding box center [169, 94] width 144 height 17
click at [424, 143] on span "Go Try It On received funding to develop the site" at bounding box center [512, 141] width 211 height 15
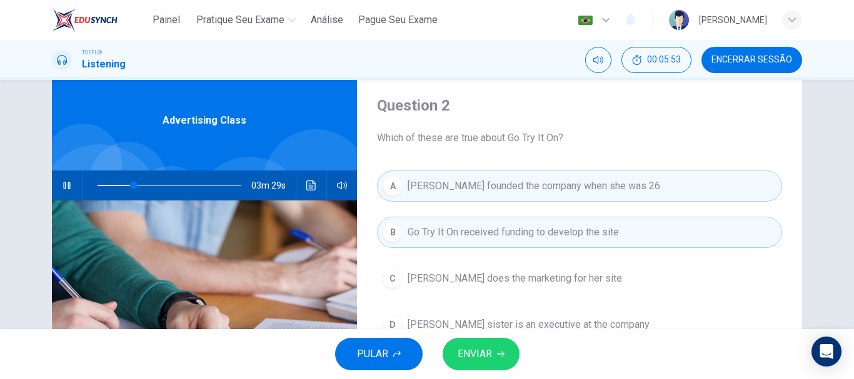
scroll to position [62, 0]
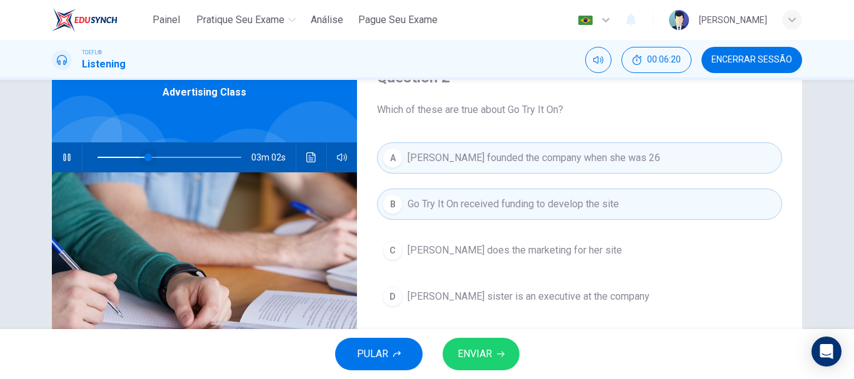
click at [144, 157] on span at bounding box center [147, 157] width 7 height 7
click at [490, 361] on span "ENVIAR" at bounding box center [474, 354] width 34 height 17
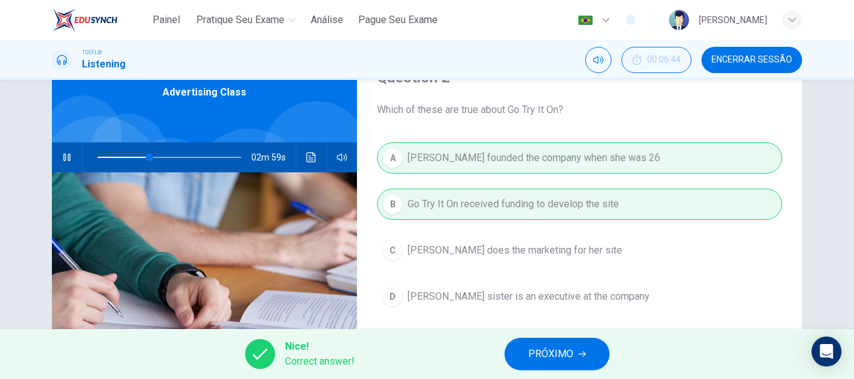
click at [541, 349] on span "PRÓXIMO" at bounding box center [550, 354] width 45 height 17
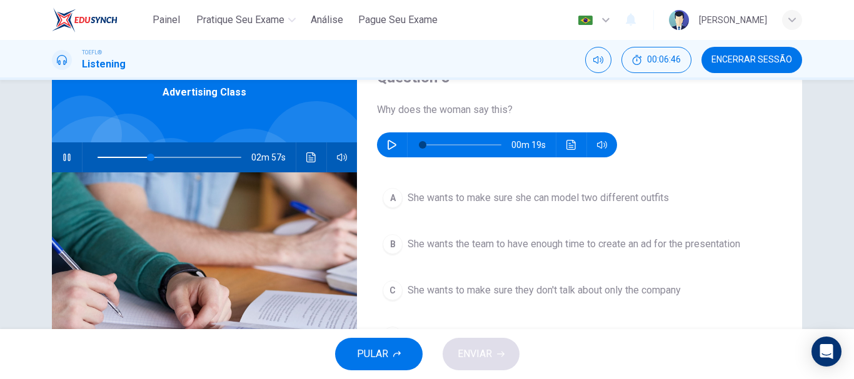
click at [63, 159] on icon "button" at bounding box center [66, 157] width 7 height 7
type input "37"
click at [387, 146] on icon "button" at bounding box center [392, 145] width 10 height 10
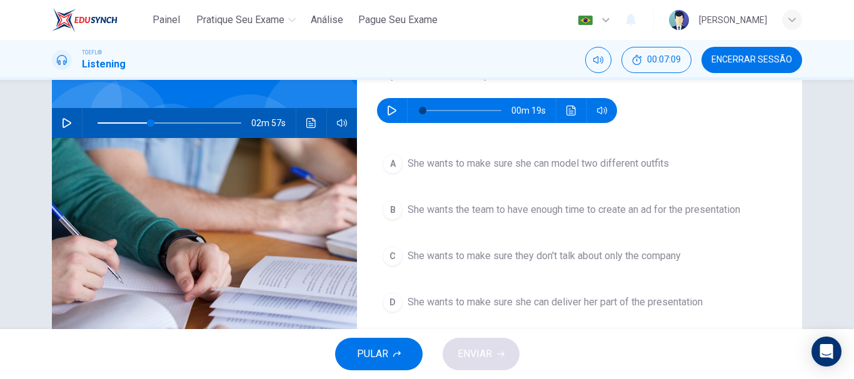
scroll to position [125, 0]
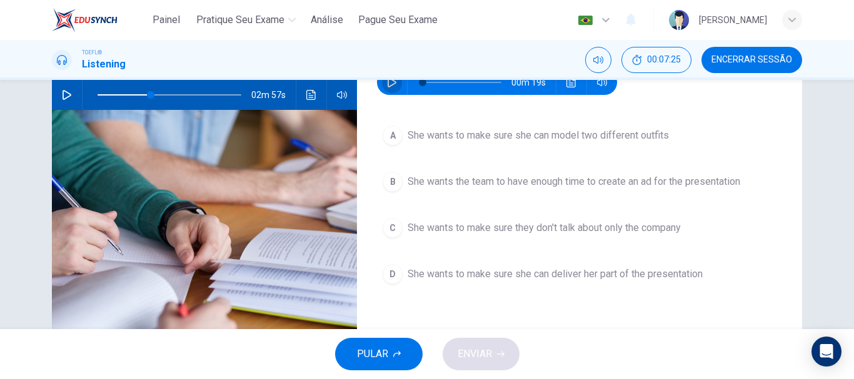
click at [384, 87] on button "button" at bounding box center [392, 82] width 20 height 25
type input "46"
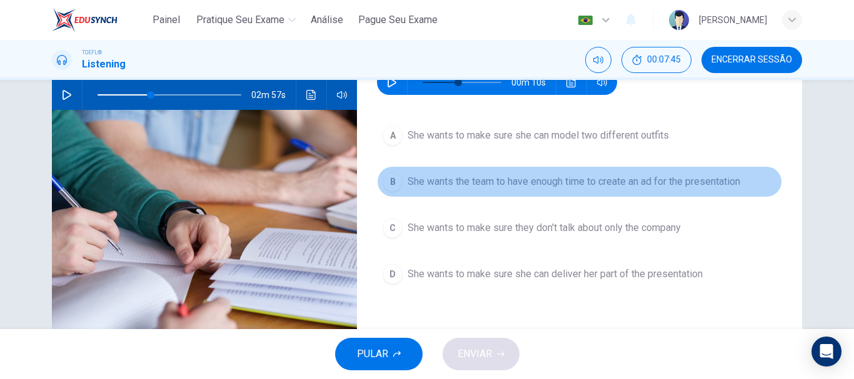
click at [382, 179] on div "B" at bounding box center [392, 182] width 20 height 20
type input "37"
type input "46"
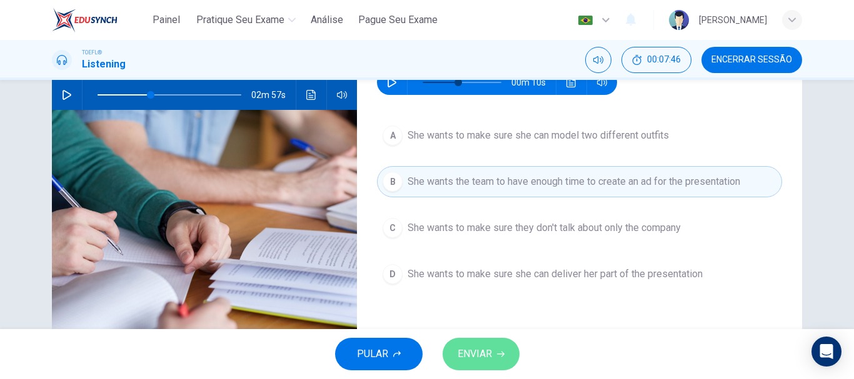
click at [486, 347] on span "ENVIAR" at bounding box center [474, 354] width 34 height 17
type input "37"
type input "46"
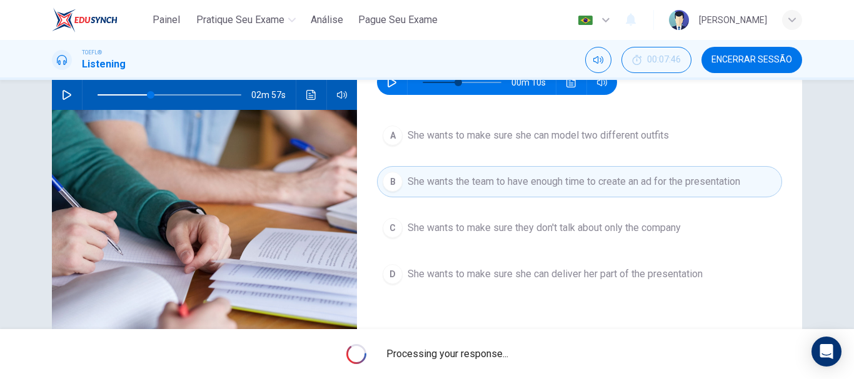
type input "37"
type input "46"
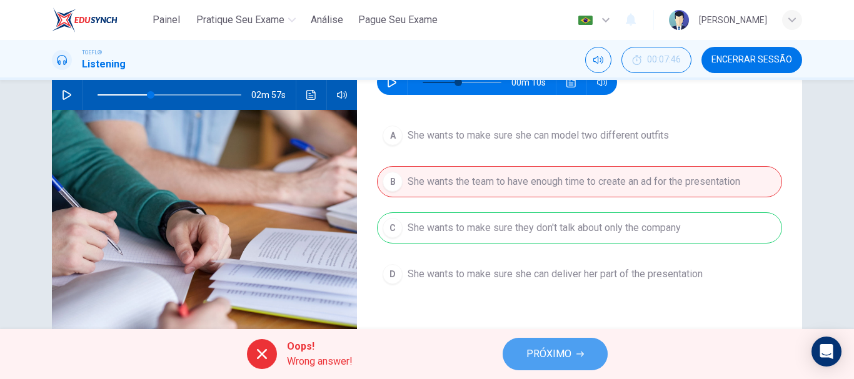
click at [548, 356] on span "PRÓXIMO" at bounding box center [548, 354] width 45 height 17
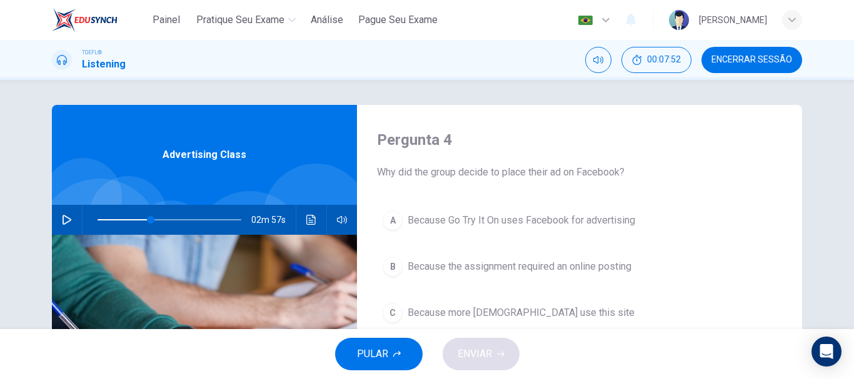
scroll to position [62, 0]
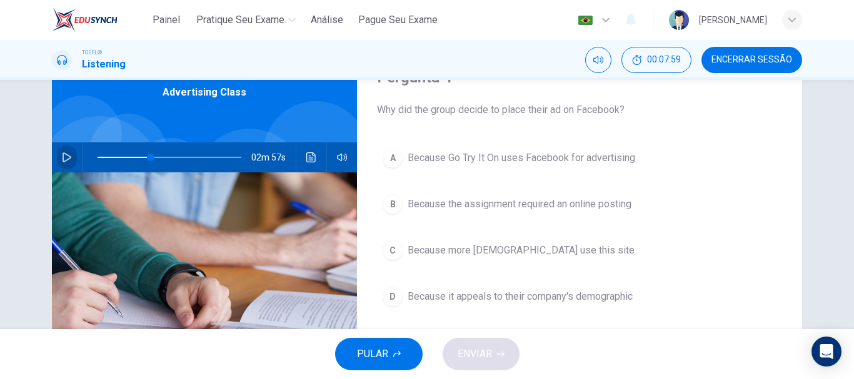
click at [64, 157] on icon "button" at bounding box center [67, 157] width 10 height 10
click at [386, 296] on div "D" at bounding box center [392, 297] width 20 height 20
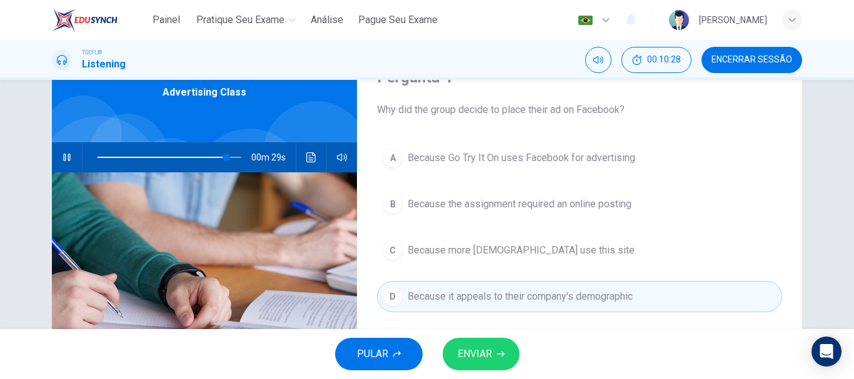
click at [383, 244] on div "C" at bounding box center [392, 251] width 20 height 20
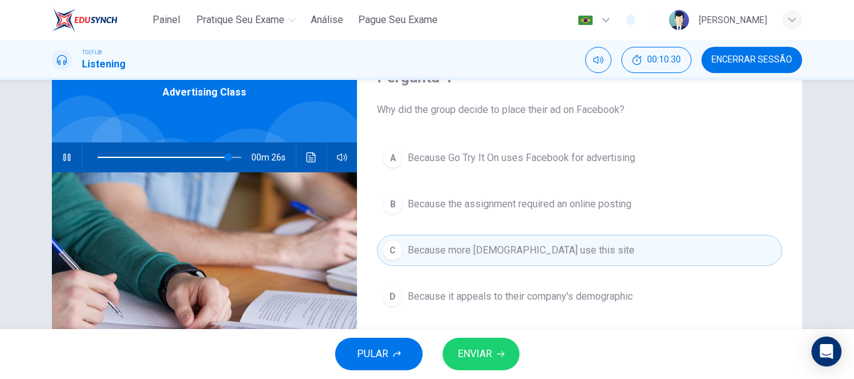
click at [386, 296] on div "D" at bounding box center [392, 297] width 20 height 20
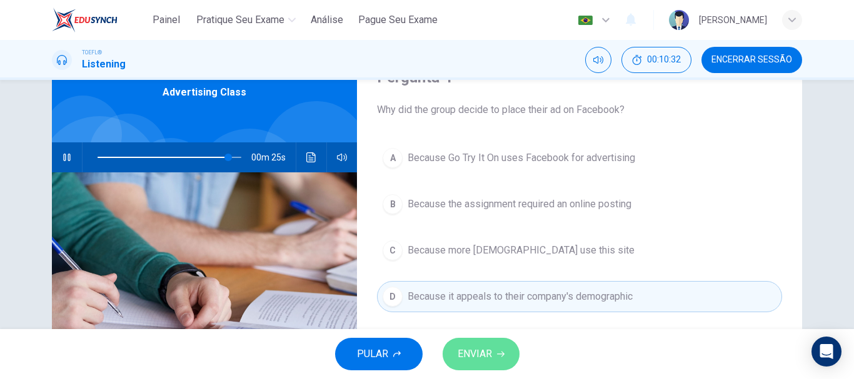
click at [452, 360] on button "ENVIAR" at bounding box center [480, 354] width 77 height 32
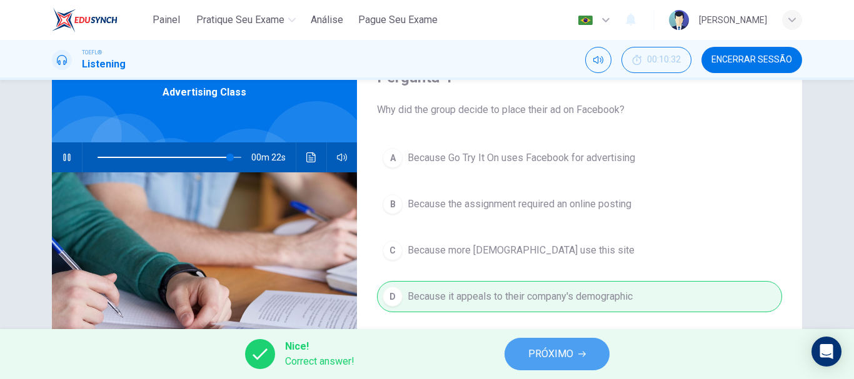
click at [544, 359] on span "PRÓXIMO" at bounding box center [550, 354] width 45 height 17
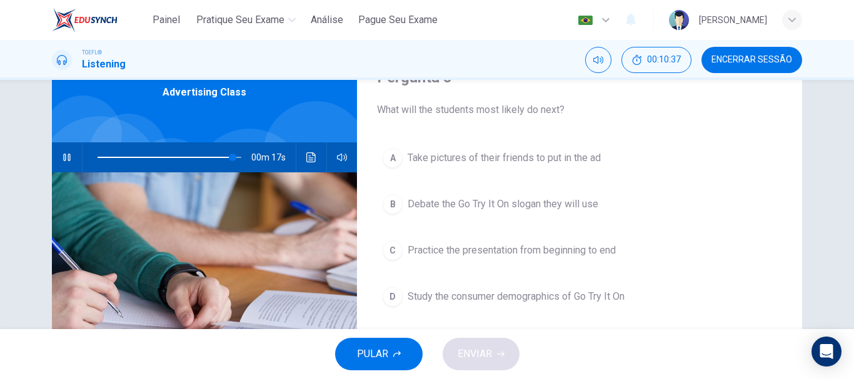
click at [58, 156] on button "button" at bounding box center [67, 157] width 20 height 30
click at [229, 156] on span at bounding box center [232, 157] width 7 height 7
click at [62, 154] on icon "button" at bounding box center [67, 157] width 10 height 10
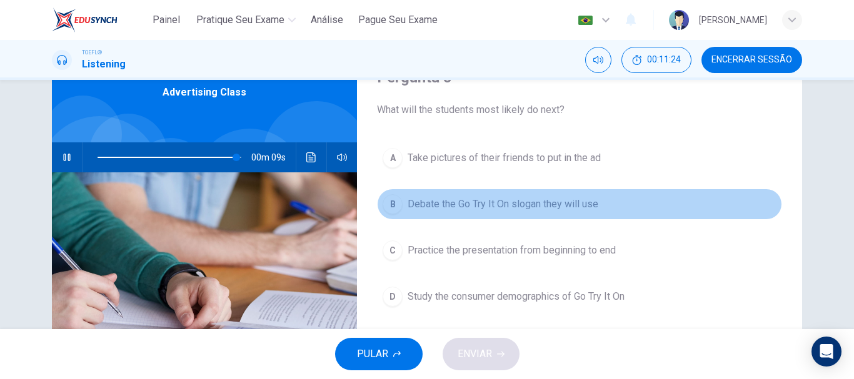
click at [552, 205] on span "Debate the Go Try It On slogan they will use" at bounding box center [502, 204] width 191 height 15
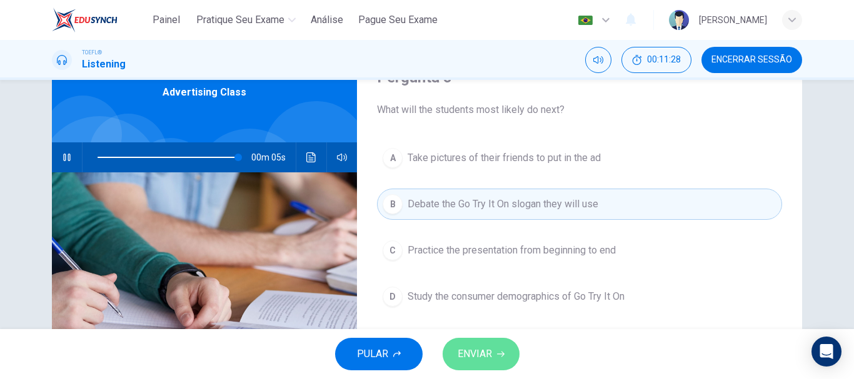
click at [490, 360] on span "ENVIAR" at bounding box center [474, 354] width 34 height 17
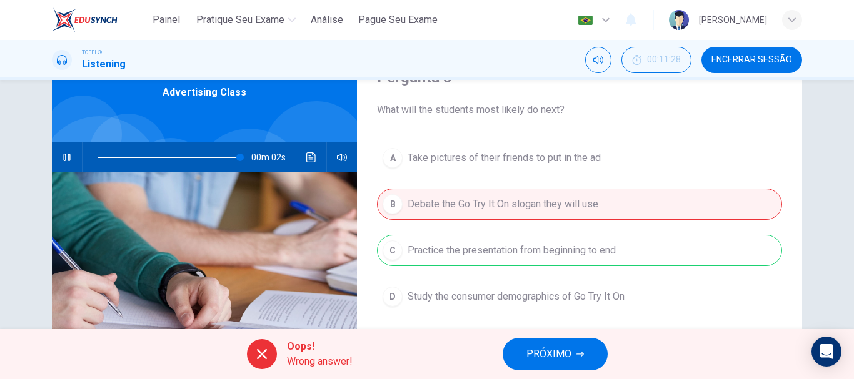
type input "99"
click at [545, 347] on span "PRÓXIMO" at bounding box center [548, 354] width 45 height 17
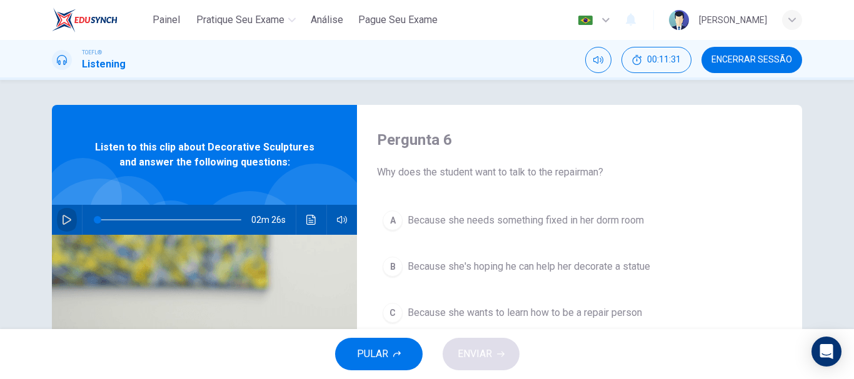
click at [57, 215] on button "button" at bounding box center [67, 220] width 20 height 30
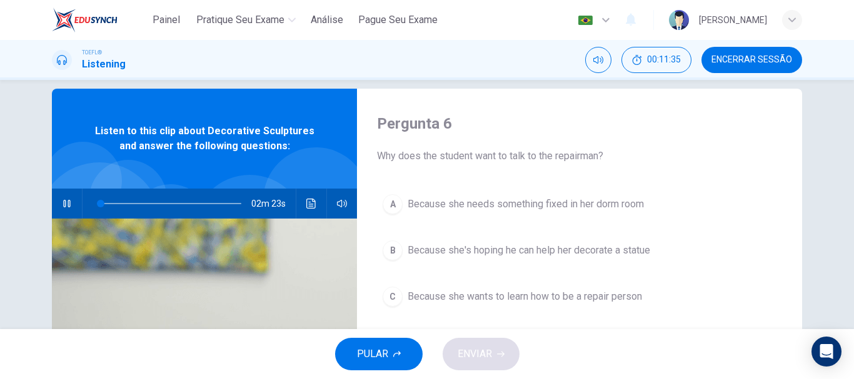
scroll to position [62, 0]
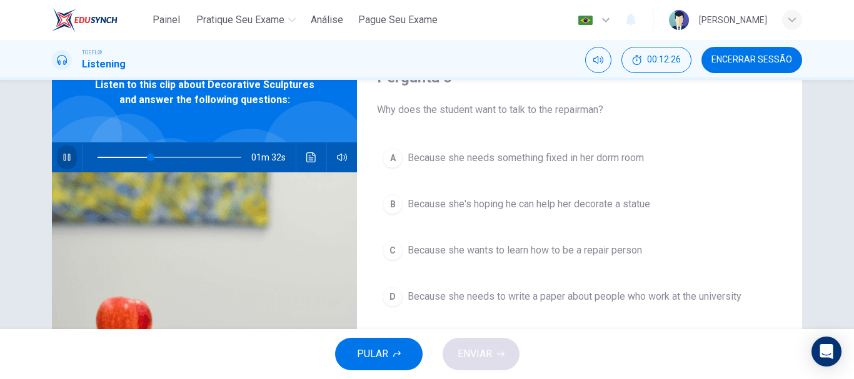
click at [60, 149] on button "button" at bounding box center [67, 157] width 20 height 30
type input "37"
